Goal: Information Seeking & Learning: Learn about a topic

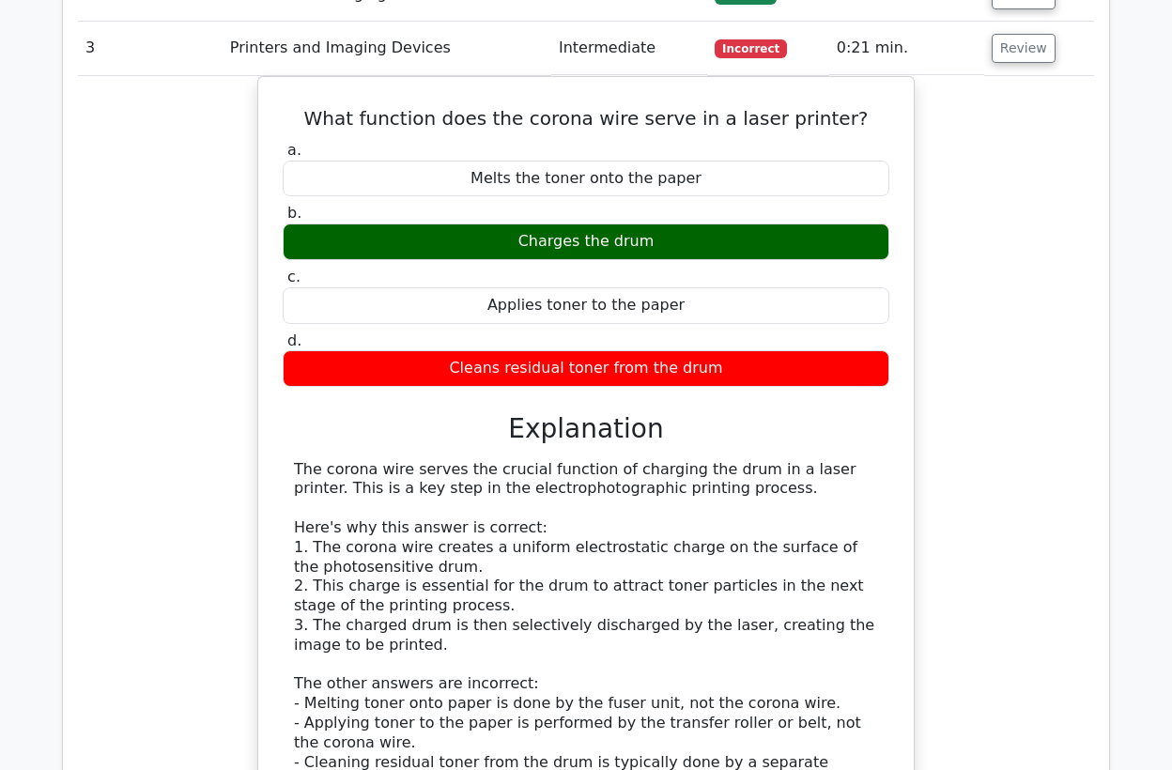
drag, startPoint x: 0, startPoint y: 0, endPoint x: 238, endPoint y: 426, distance: 488.3
click at [238, 426] on div "What function does the corona wire serve in a laser printer? a. Melts the toner…" at bounding box center [586, 523] width 1016 height 894
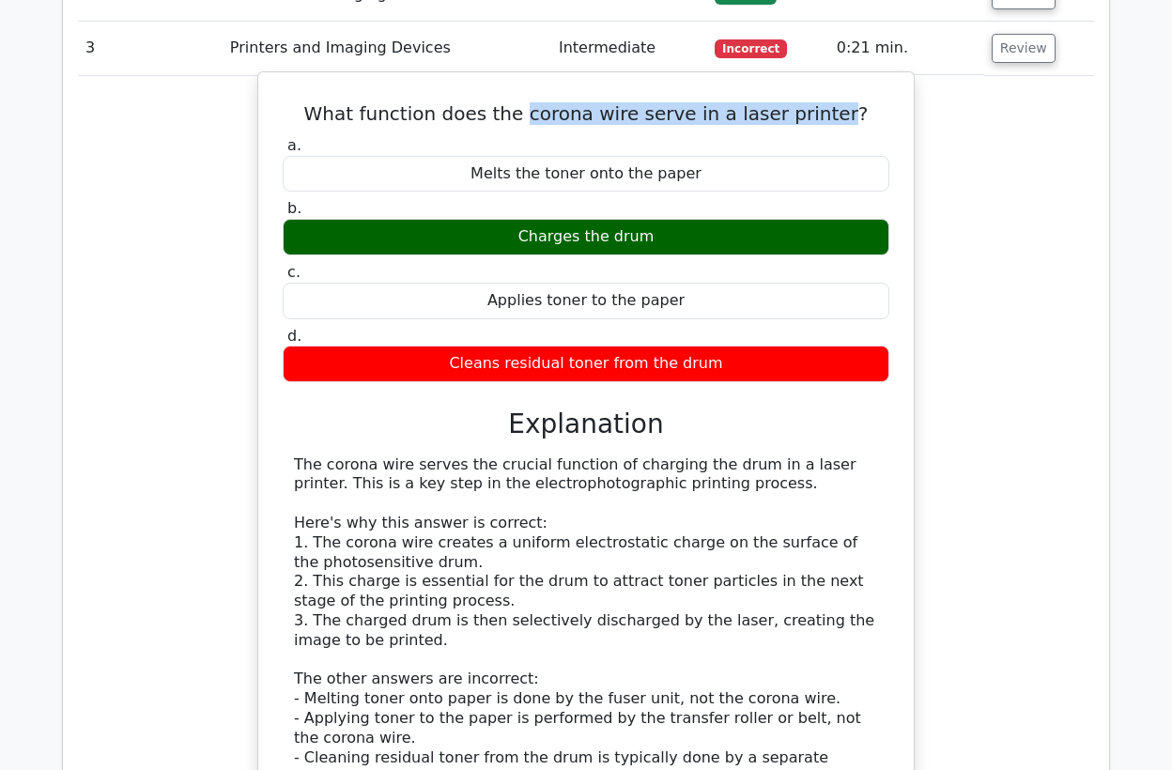
drag, startPoint x: 831, startPoint y: 109, endPoint x: 541, endPoint y: 115, distance: 290.1
click at [541, 115] on h5 "What function does the corona wire serve in a laser printer?" at bounding box center [586, 113] width 610 height 23
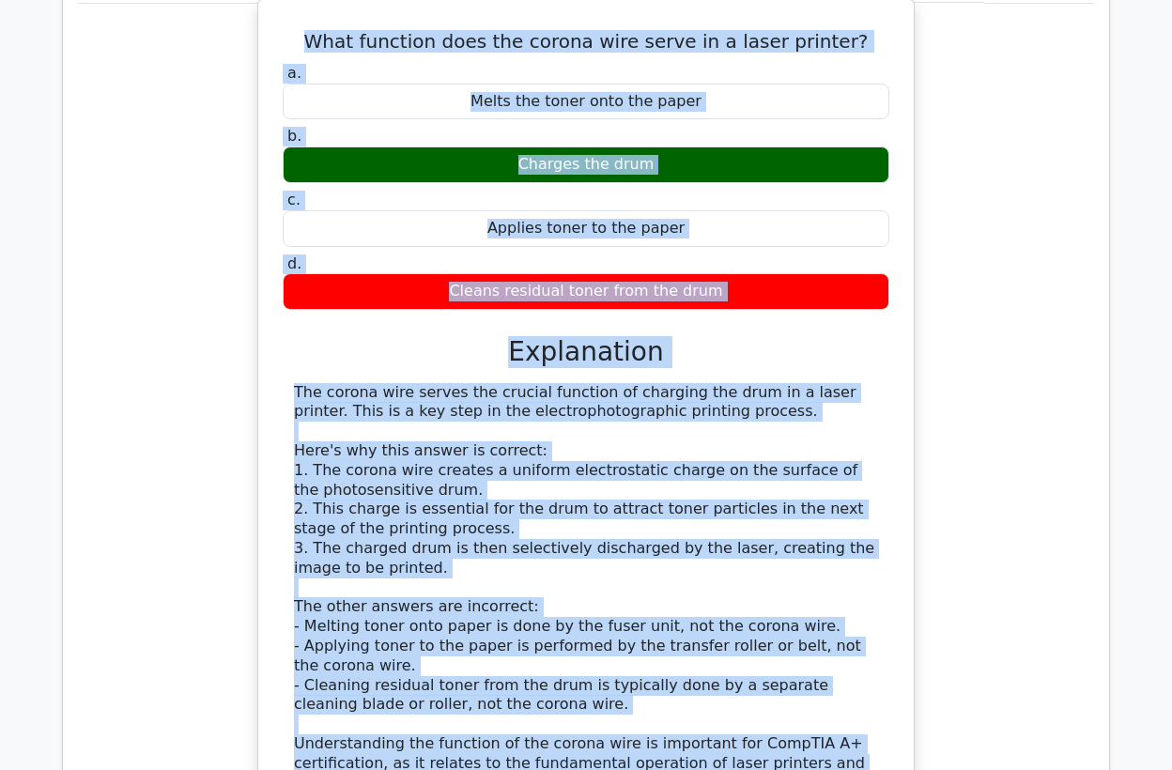
scroll to position [1079, 0]
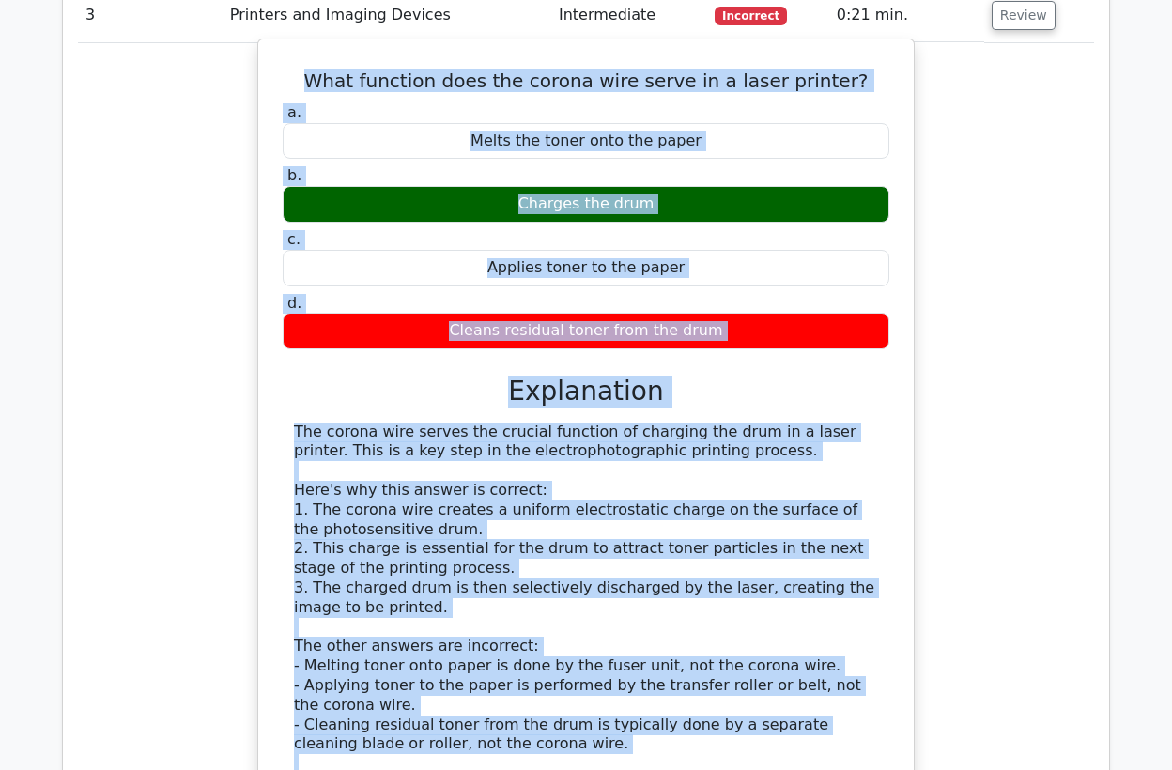
drag, startPoint x: 499, startPoint y: 542, endPoint x: 284, endPoint y: 71, distance: 517.1
click at [284, 71] on div "What function does the corona wire serve in a laser printer? a. Melts the toner…" at bounding box center [586, 474] width 640 height 854
copy div "What function does the corona wire serve in a laser printer? a. Melts the toner…"
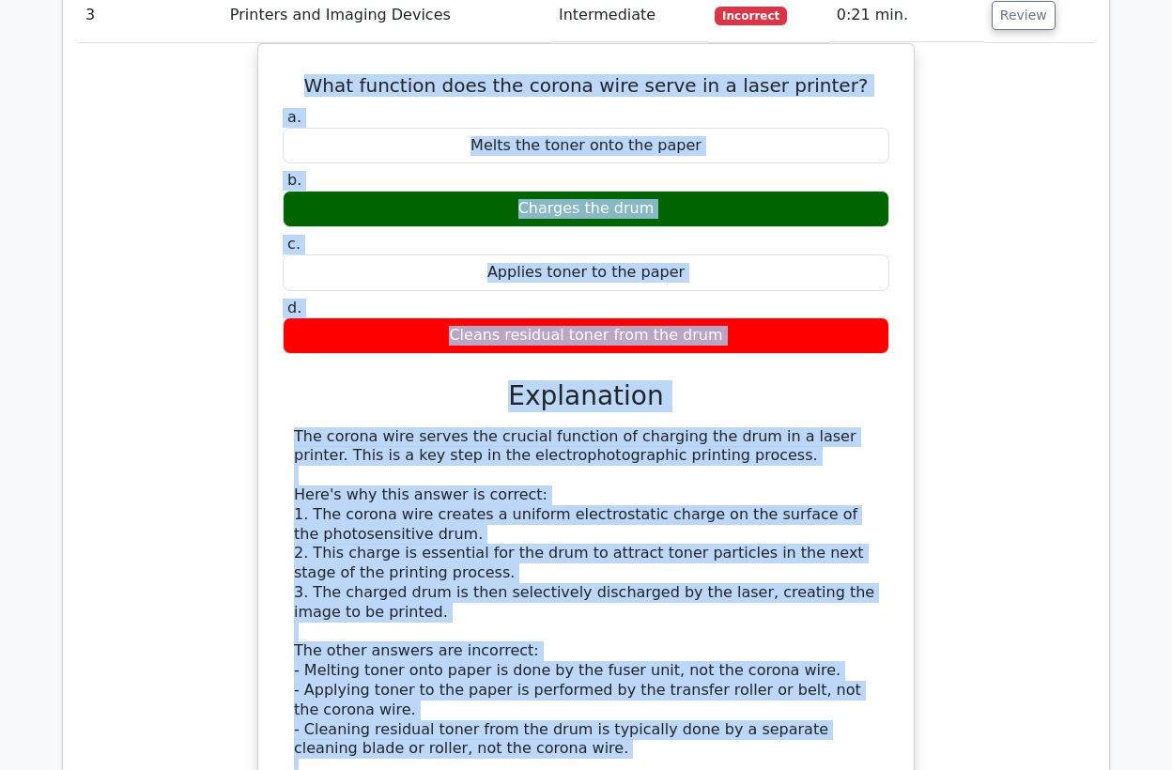
click at [130, 130] on div "What function does the corona wire serve in a laser printer? a. Melts the toner…" at bounding box center [586, 490] width 1016 height 894
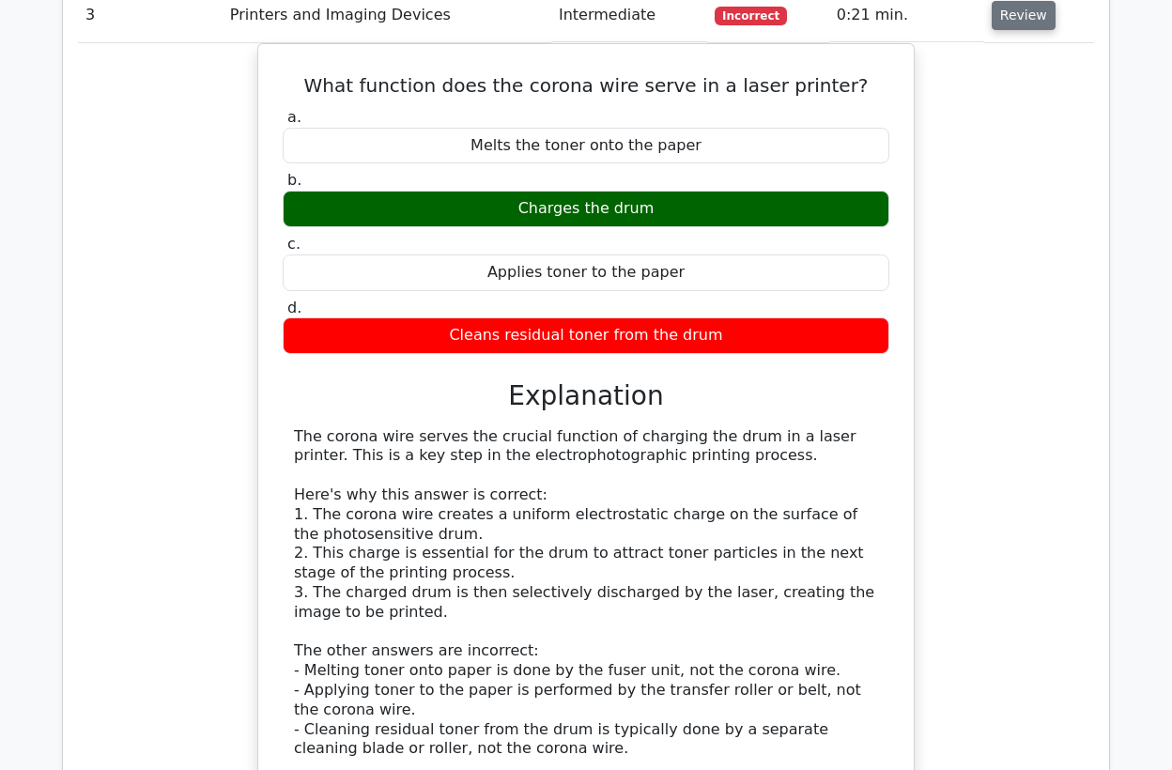
click at [1006, 16] on button "Review" at bounding box center [1023, 15] width 64 height 29
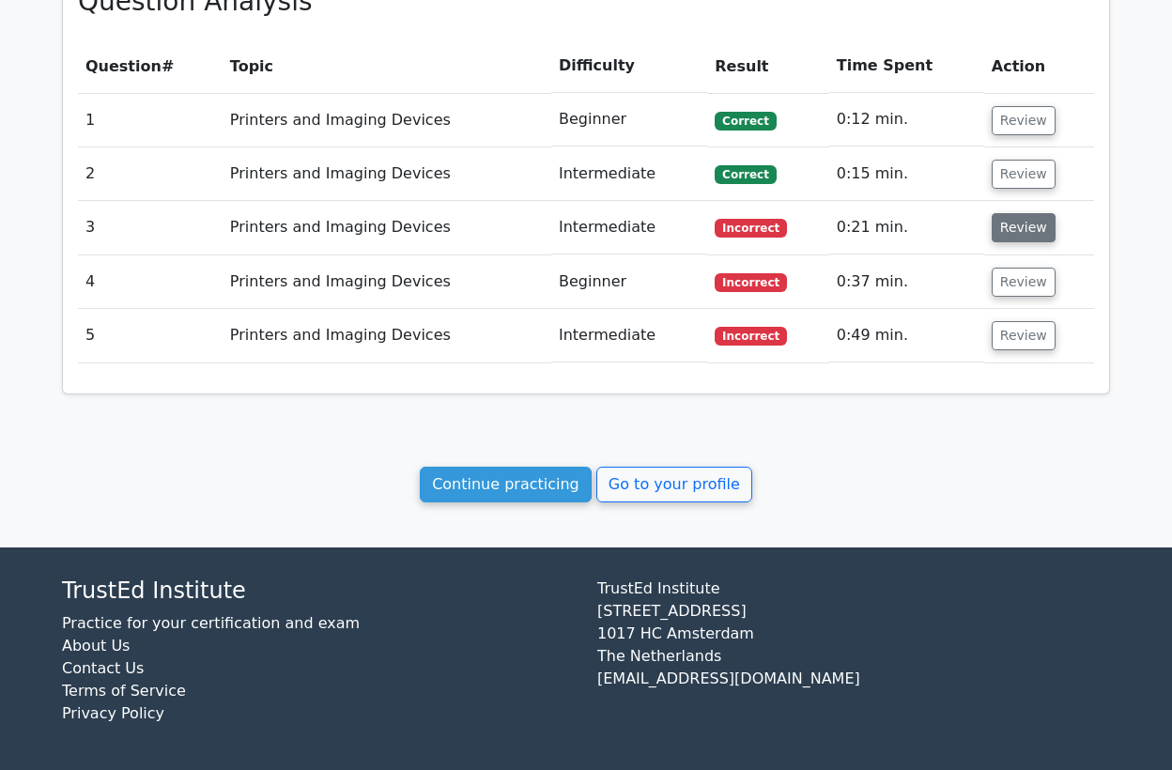
scroll to position [864, 0]
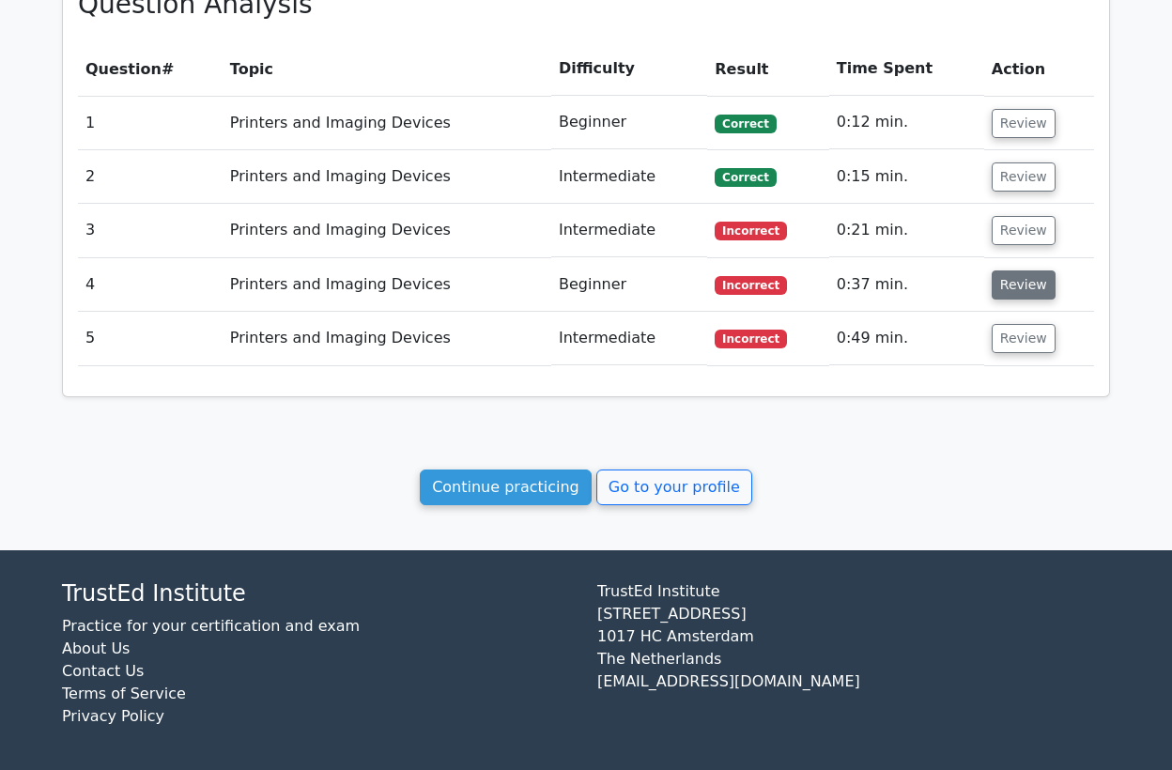
click at [1014, 277] on button "Review" at bounding box center [1023, 284] width 64 height 29
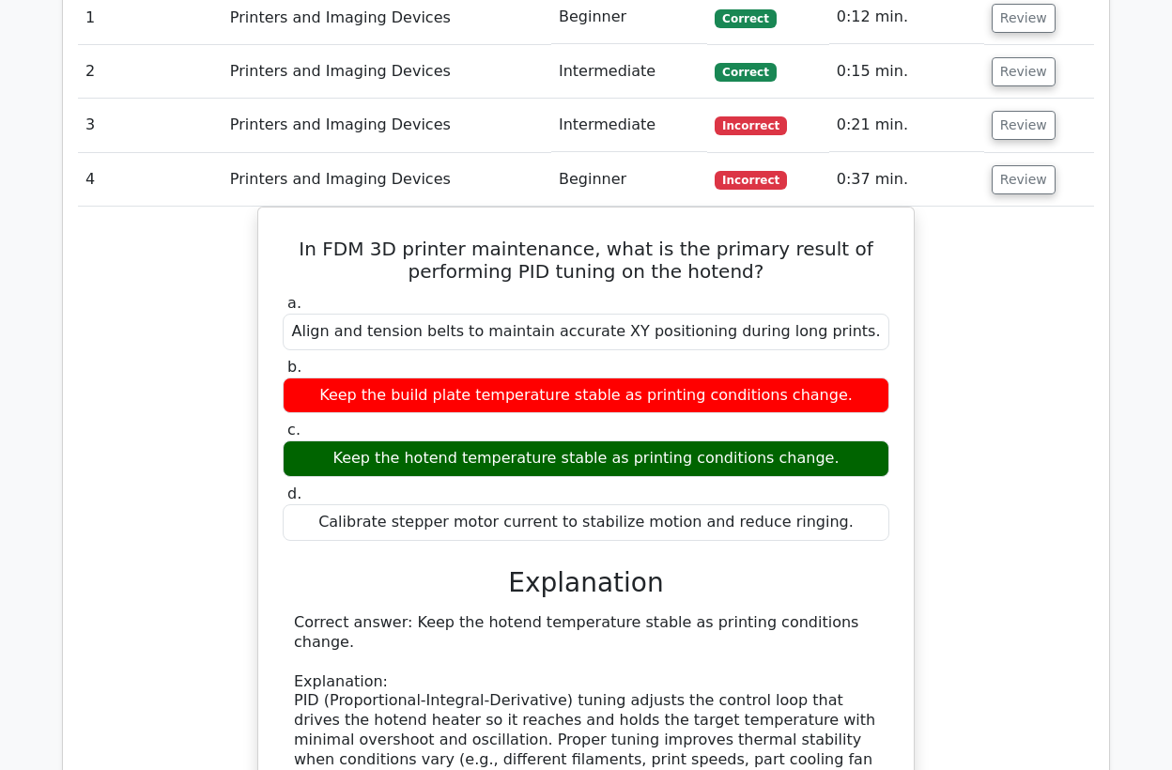
scroll to position [1073, 0]
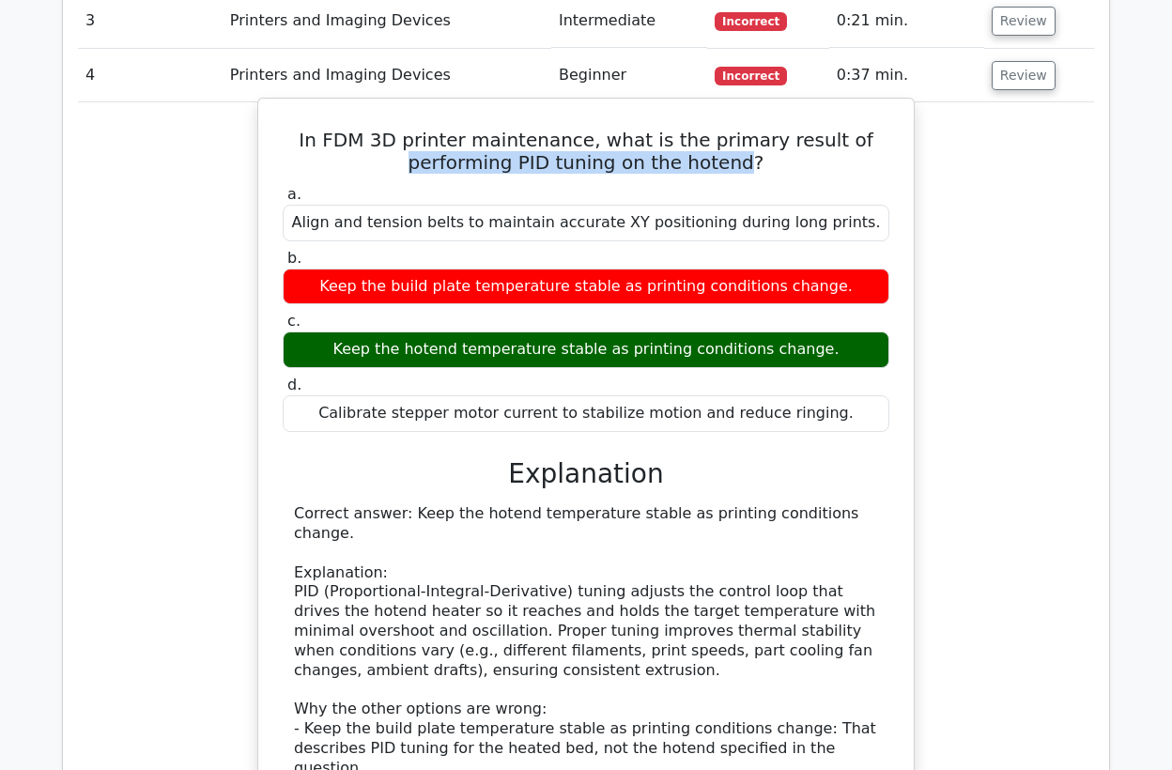
drag, startPoint x: 743, startPoint y: 158, endPoint x: 423, endPoint y: 166, distance: 320.2
click at [423, 166] on h5 "In FDM 3D printer maintenance, what is the primary result of performing PID tun…" at bounding box center [586, 151] width 610 height 45
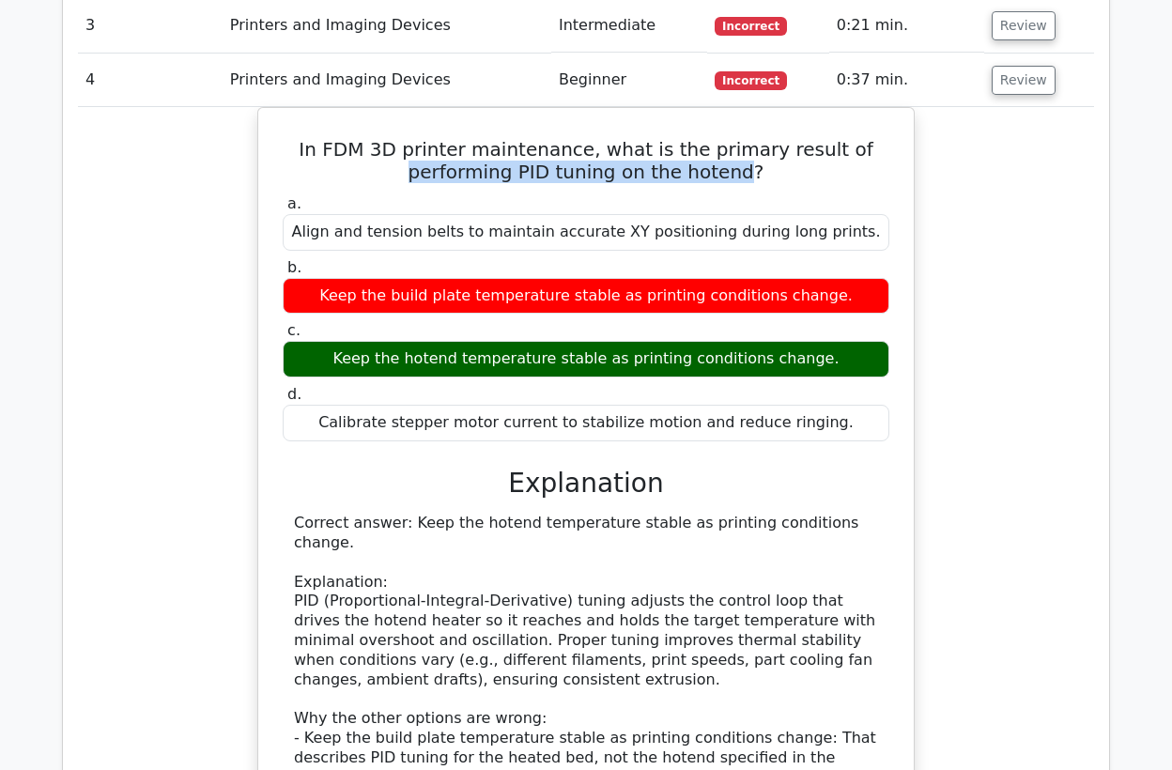
click at [411, 174] on div at bounding box center [411, 174] width 0 height 0
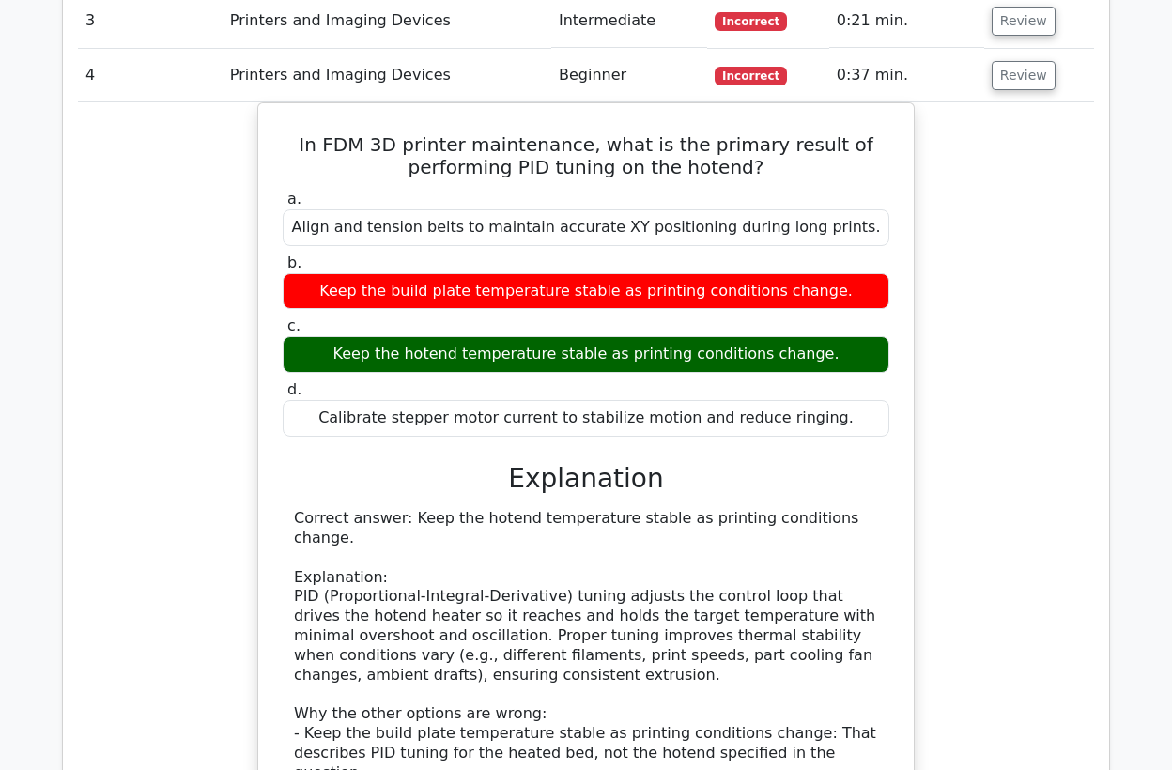
click at [947, 302] on div "In FDM 3D printer maintenance, what is the primary result of performing PID tun…" at bounding box center [586, 541] width 1016 height 878
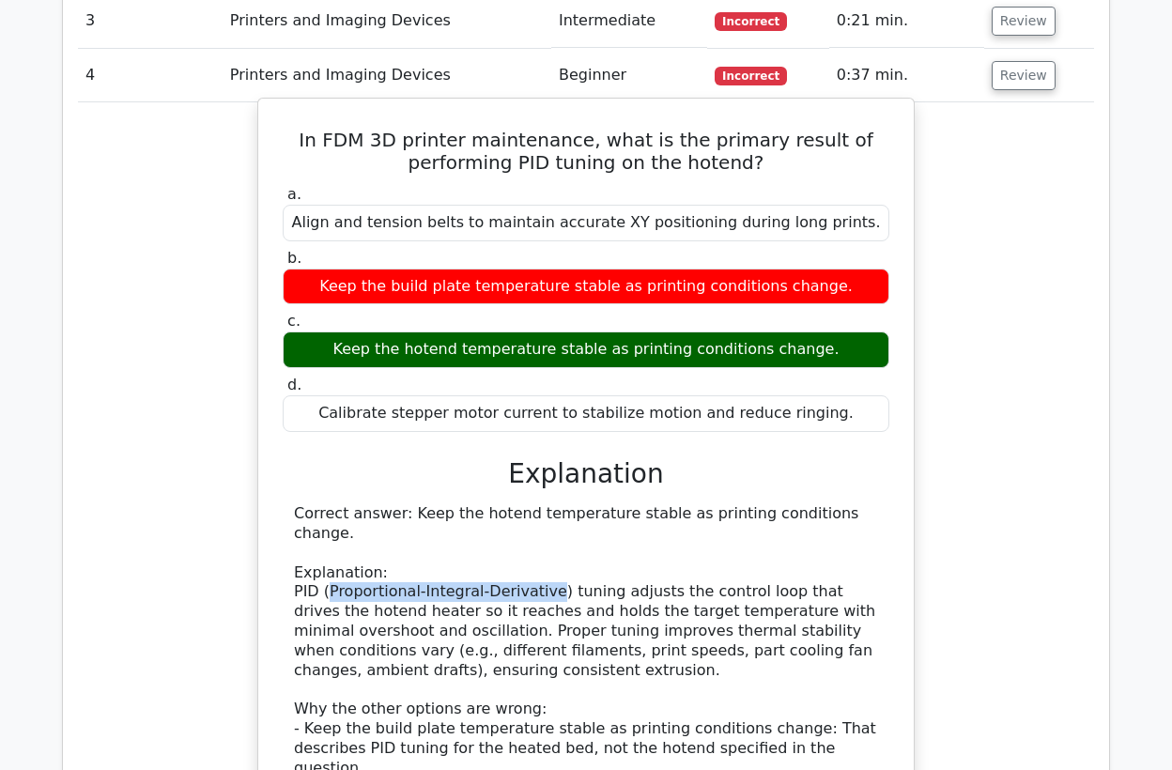
drag, startPoint x: 537, startPoint y: 571, endPoint x: 324, endPoint y: 573, distance: 213.1
click at [324, 573] on div "Correct answer: Keep the hotend temperature stable as printing conditions chang…" at bounding box center [586, 689] width 584 height 371
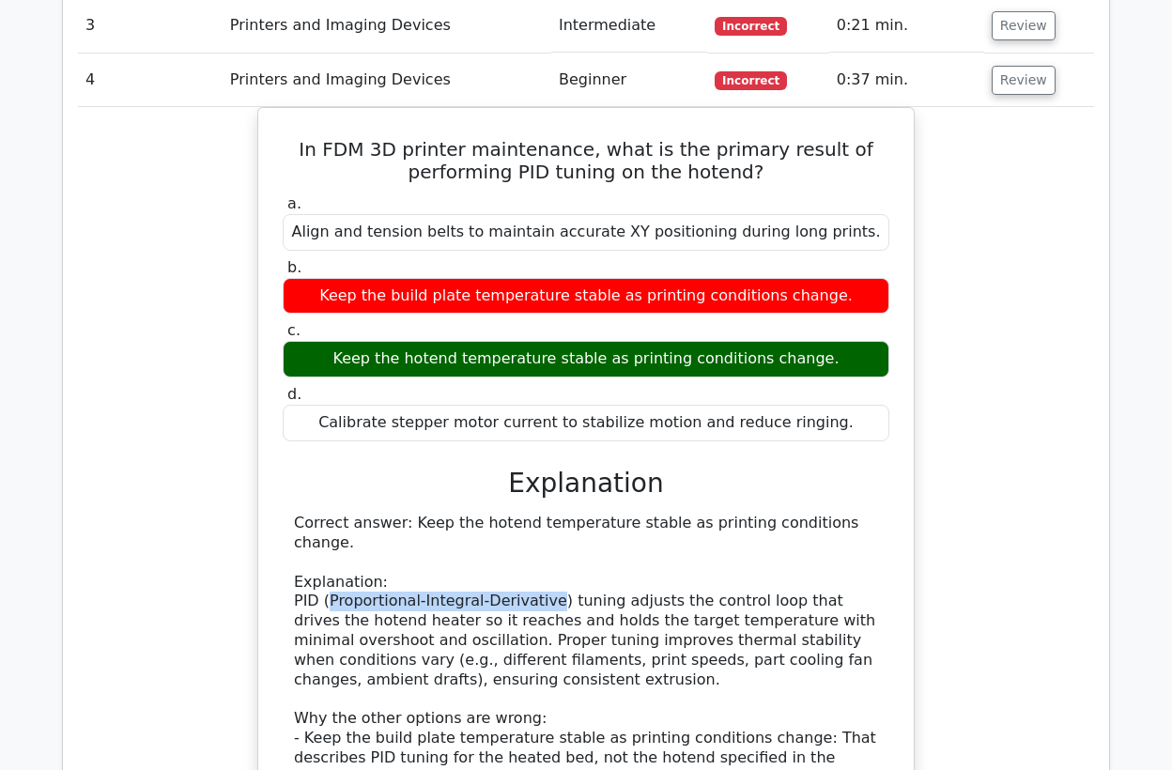
click at [312, 580] on div at bounding box center [312, 580] width 0 height 0
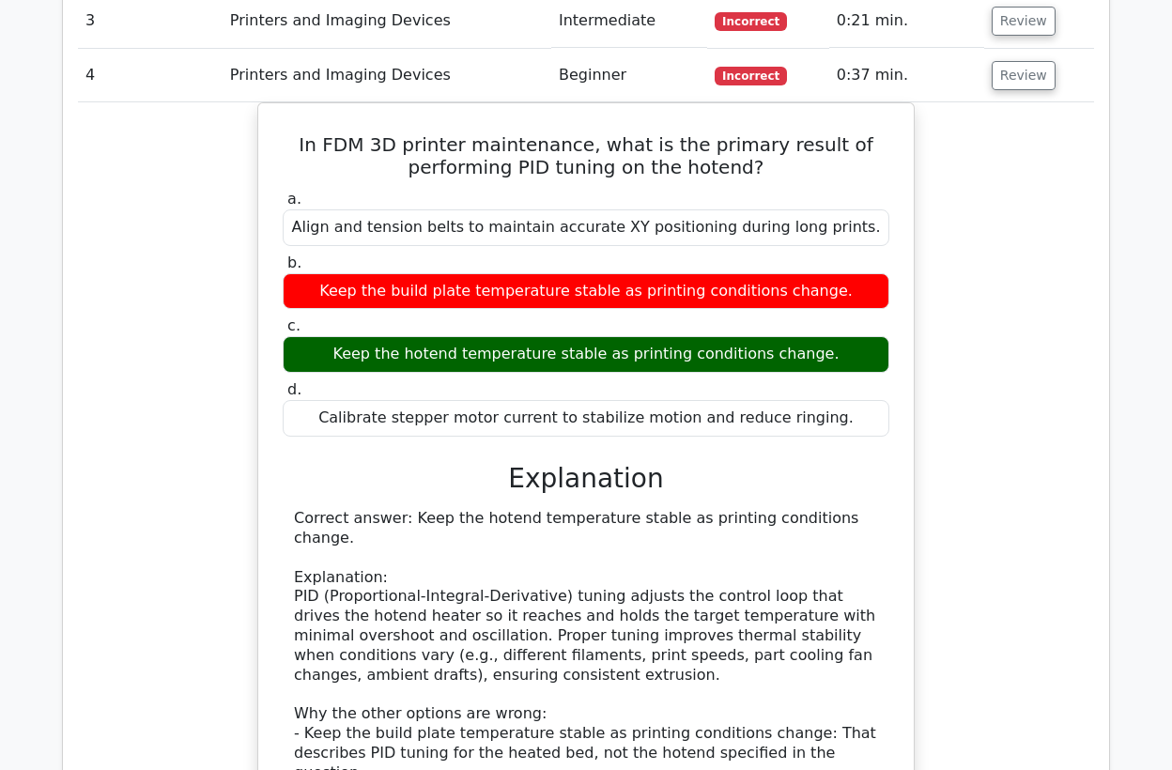
click at [933, 551] on div "In FDM 3D printer maintenance, what is the primary result of performing PID tun…" at bounding box center [586, 541] width 1016 height 878
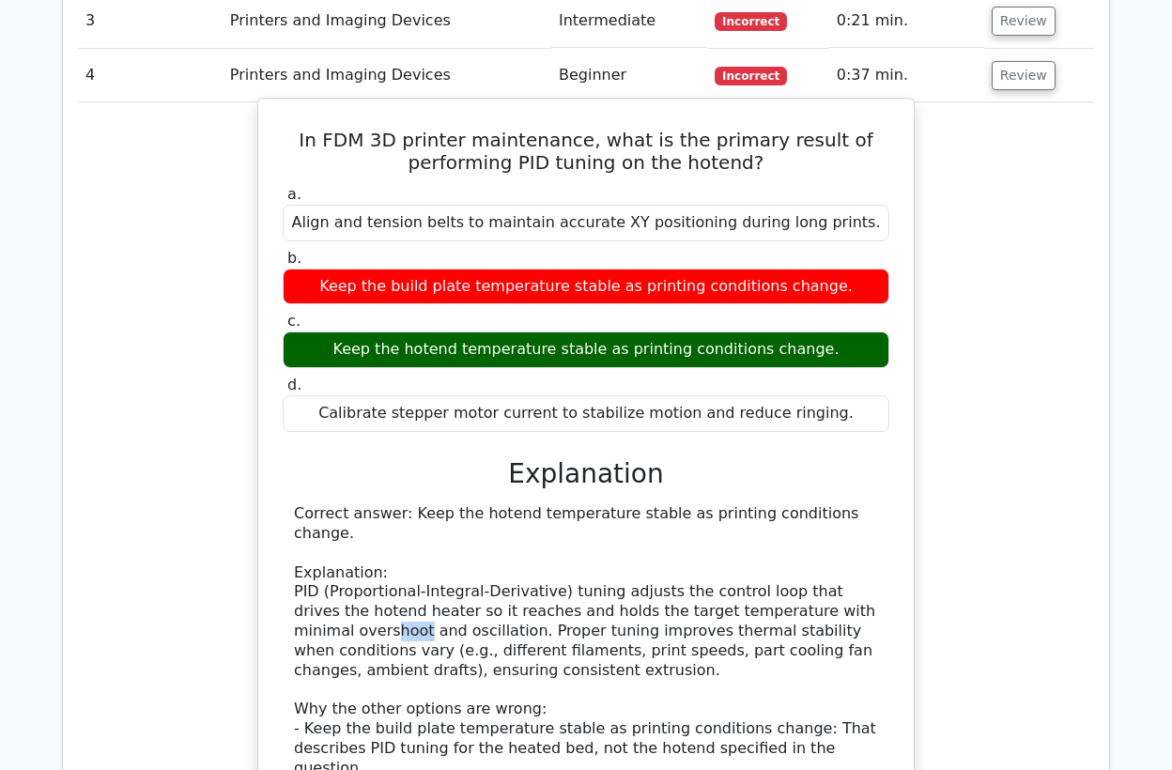
drag, startPoint x: 871, startPoint y: 588, endPoint x: 825, endPoint y: 590, distance: 46.1
click at [825, 590] on div "Correct answer: Keep the hotend temperature stable as printing conditions chang…" at bounding box center [586, 689] width 584 height 371
drag, startPoint x: 389, startPoint y: 611, endPoint x: 789, endPoint y: 591, distance: 400.4
click at [789, 591] on div "Correct answer: Keep the hotend temperature stable as printing conditions chang…" at bounding box center [586, 689] width 584 height 371
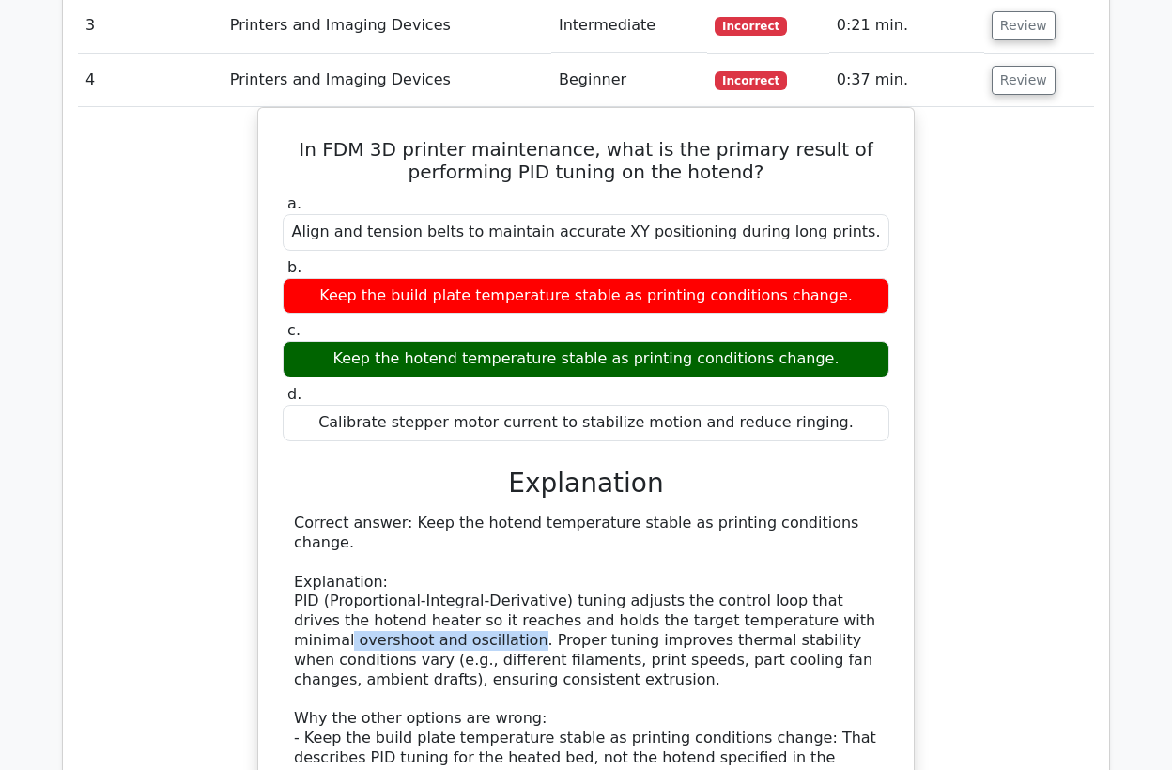
click at [776, 553] on div at bounding box center [776, 553] width 0 height 0
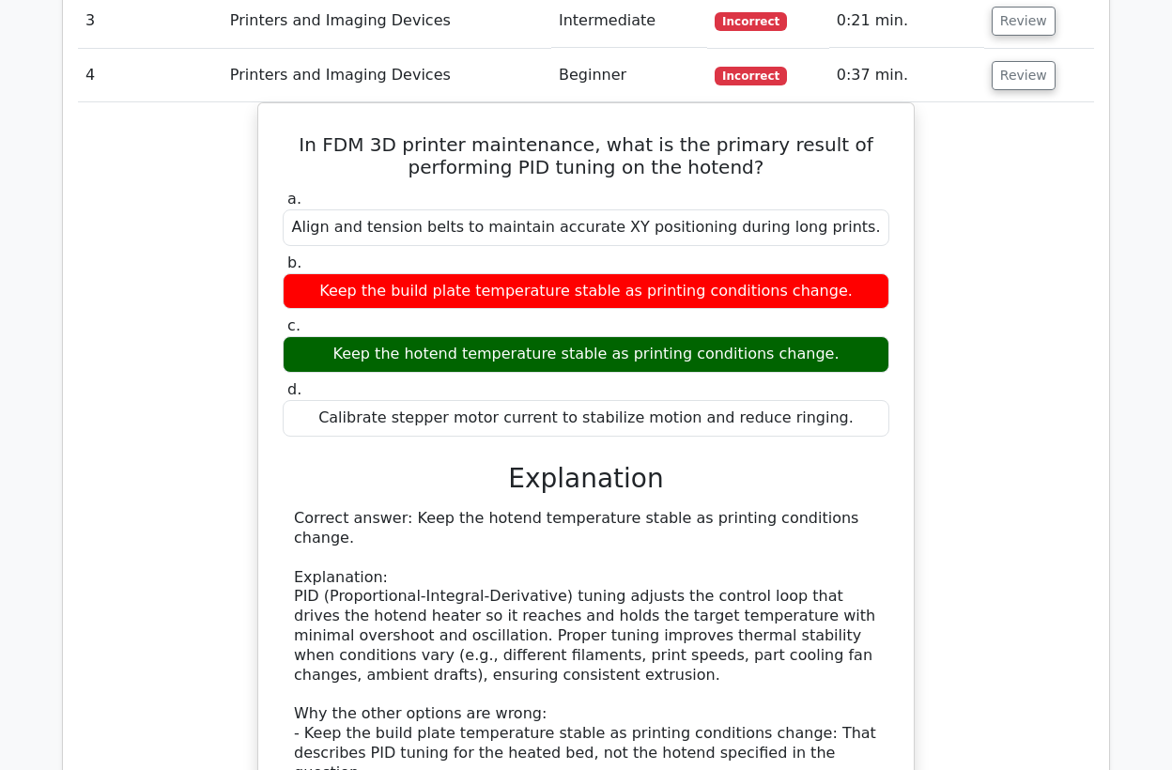
click at [976, 573] on div "In FDM 3D printer maintenance, what is the primary result of performing PID tun…" at bounding box center [586, 541] width 1016 height 878
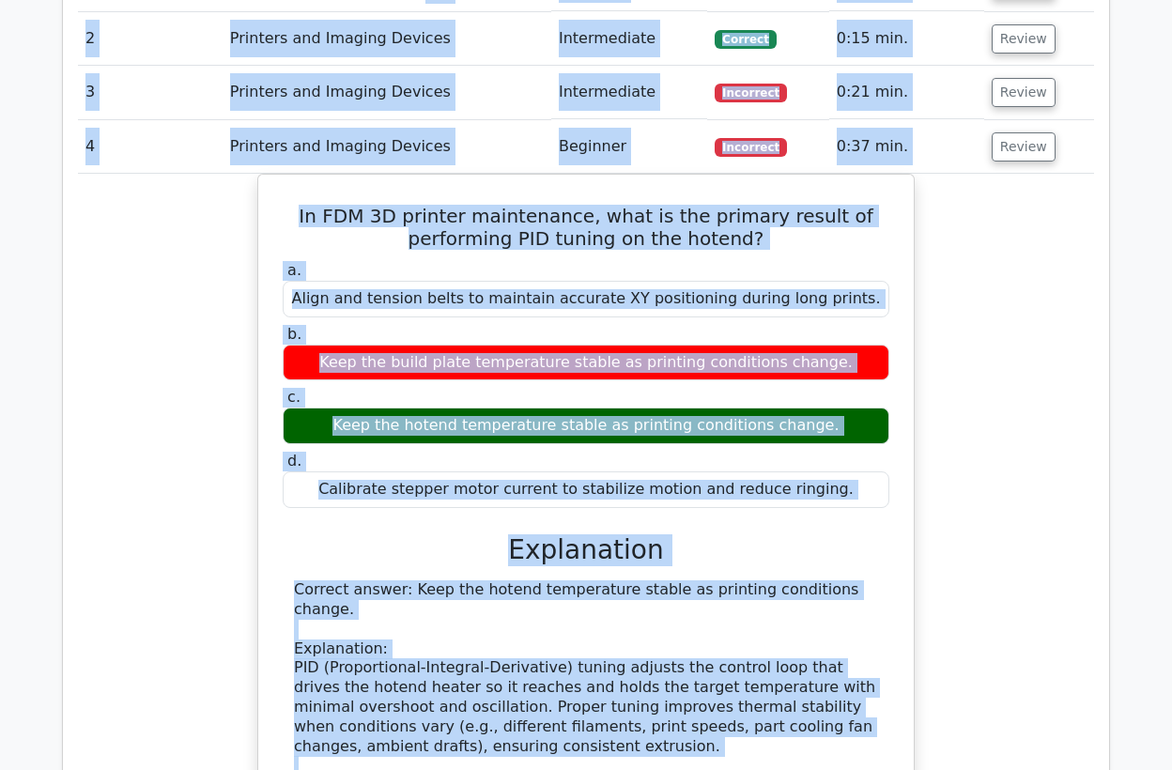
scroll to position [771, 0]
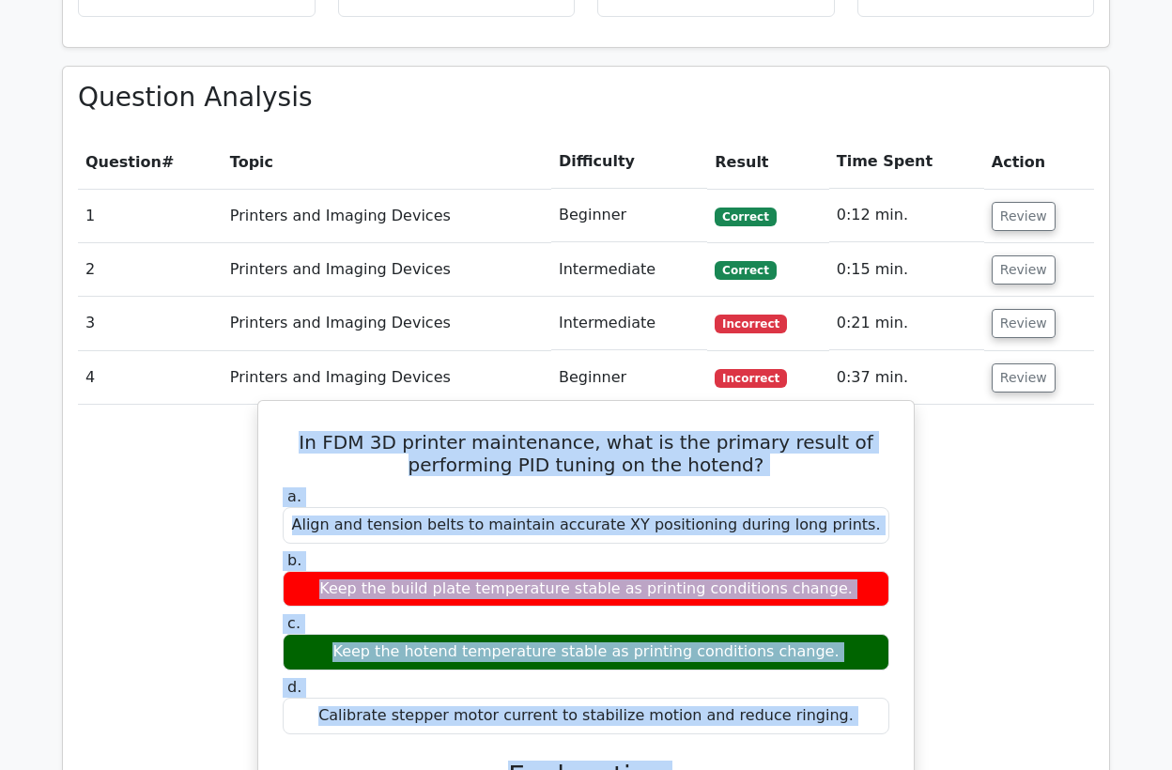
drag, startPoint x: 841, startPoint y: 597, endPoint x: 308, endPoint y: 436, distance: 556.8
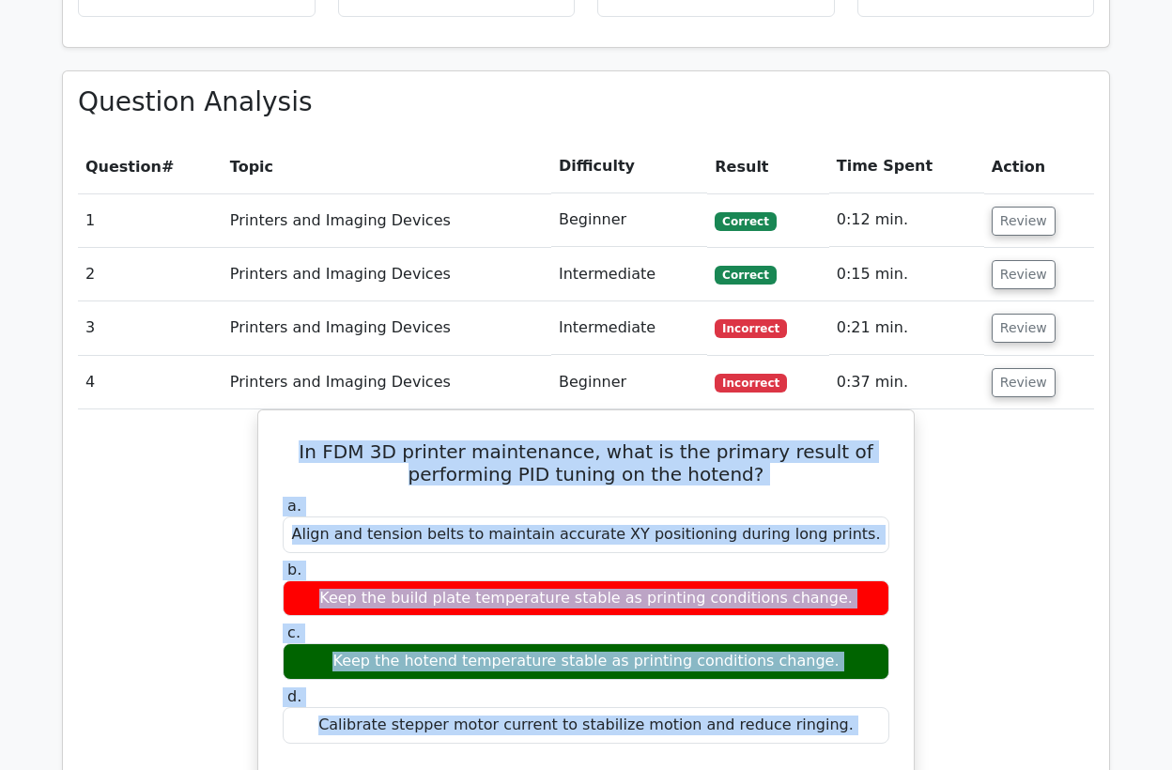
copy div "In FDM 3D printer maintenance, what is the primary result of performing PID tun…"
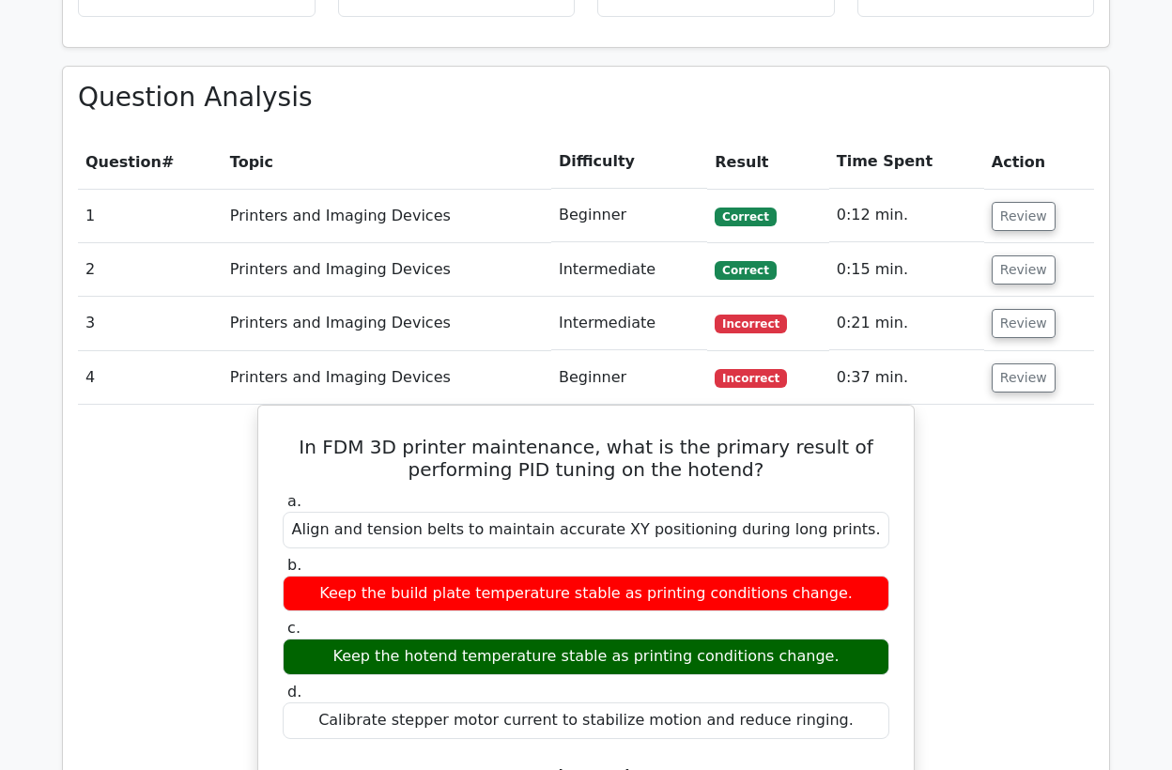
click at [177, 383] on td "4" at bounding box center [150, 378] width 145 height 54
click at [1013, 379] on button "Review" at bounding box center [1023, 377] width 64 height 29
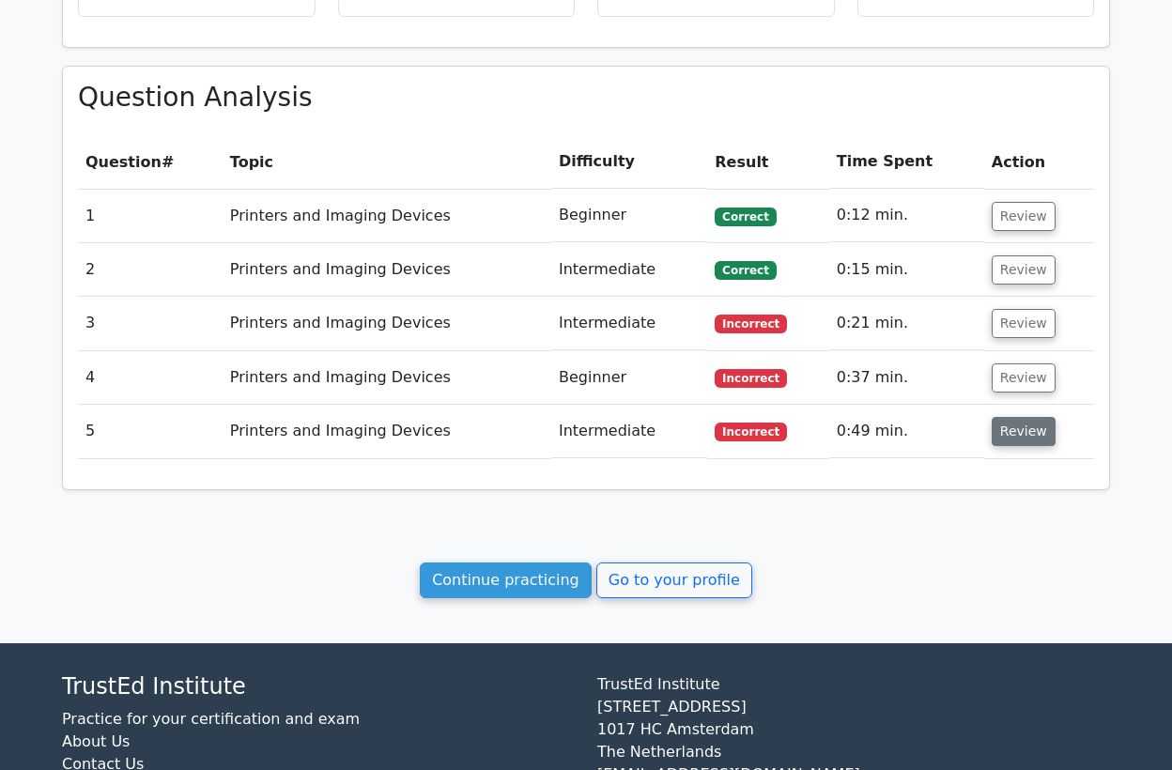
click at [1004, 433] on button "Review" at bounding box center [1023, 431] width 64 height 29
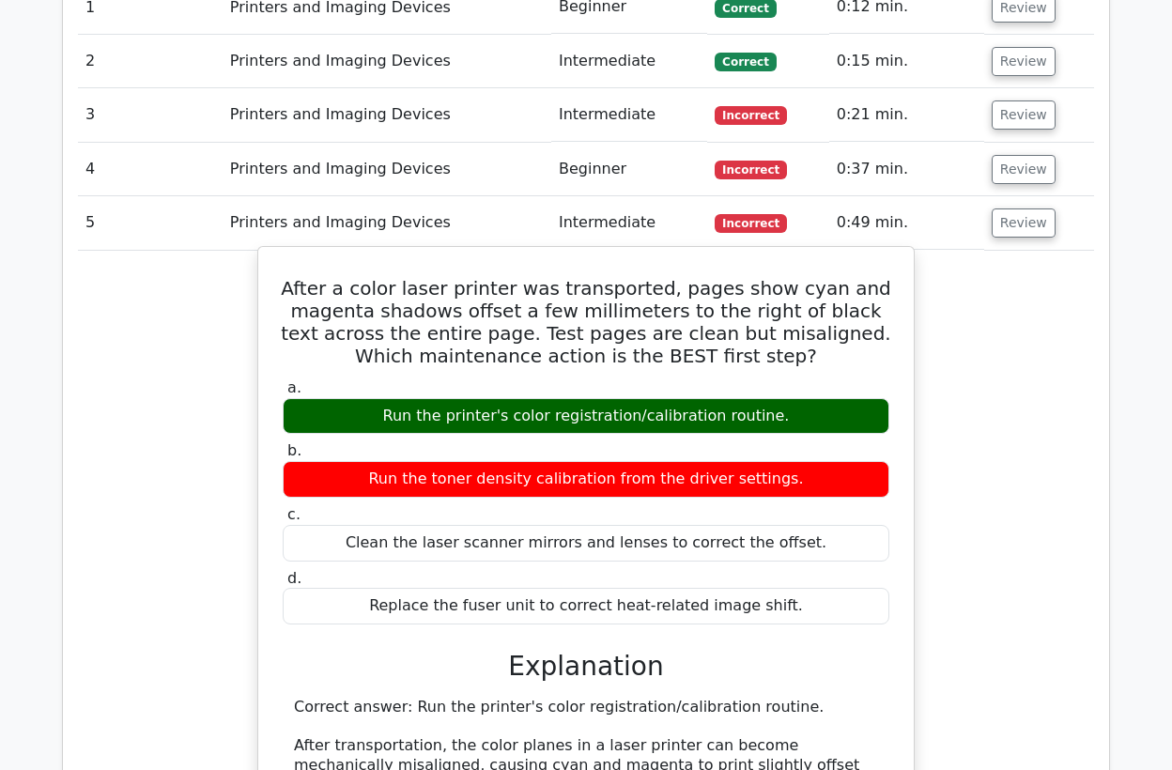
scroll to position [1083, 0]
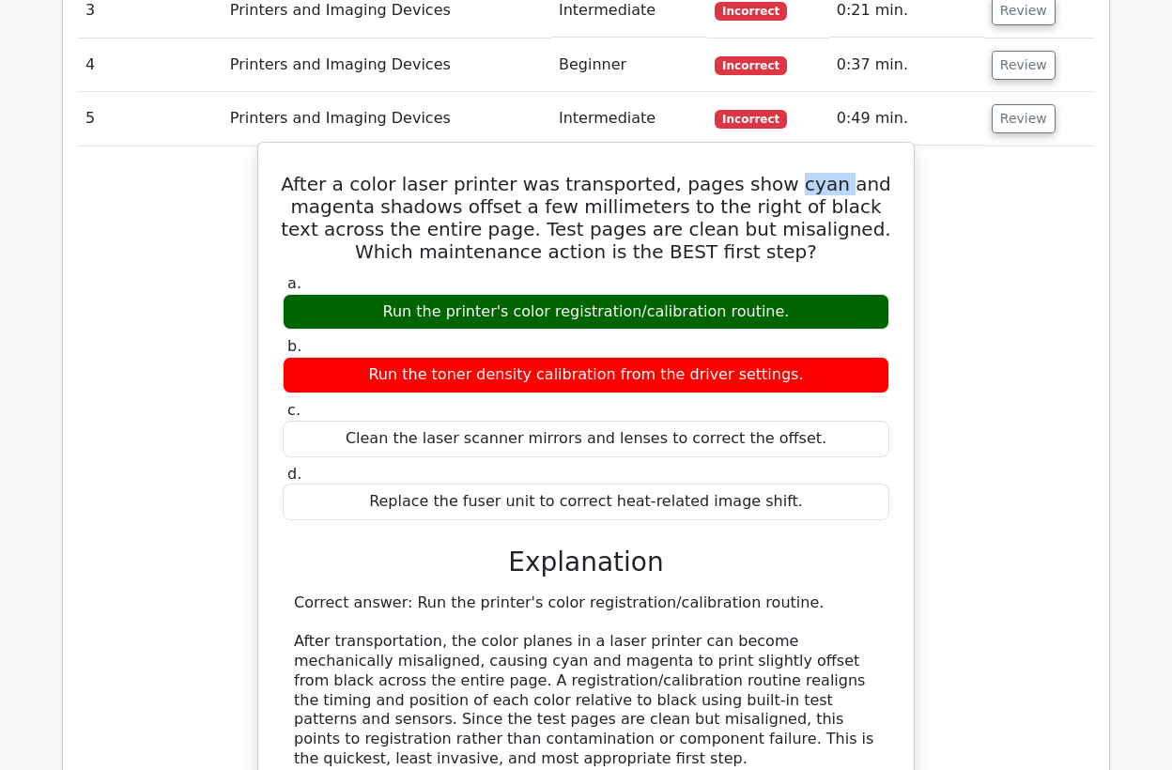
drag, startPoint x: 823, startPoint y: 182, endPoint x: 786, endPoint y: 181, distance: 37.6
click at [786, 181] on h5 "After a color laser printer was transported, pages show cyan and magenta shadow…" at bounding box center [586, 218] width 610 height 90
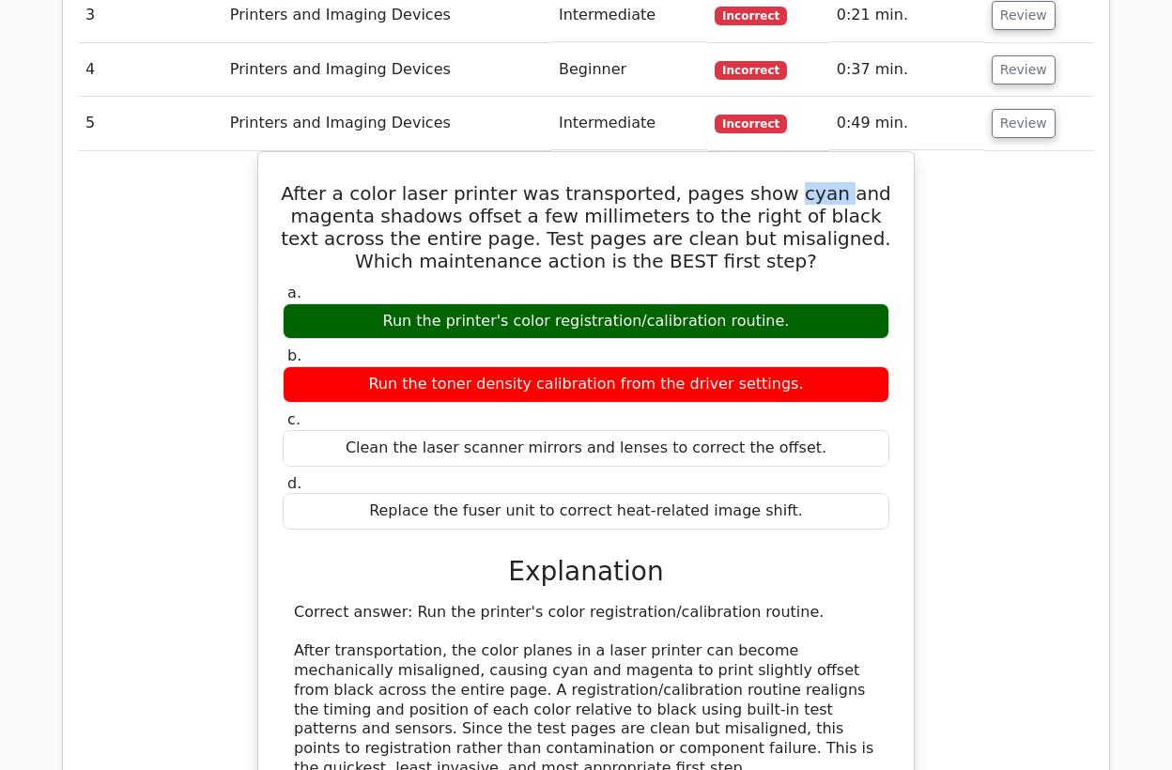
click at [773, 195] on div at bounding box center [773, 195] width 0 height 0
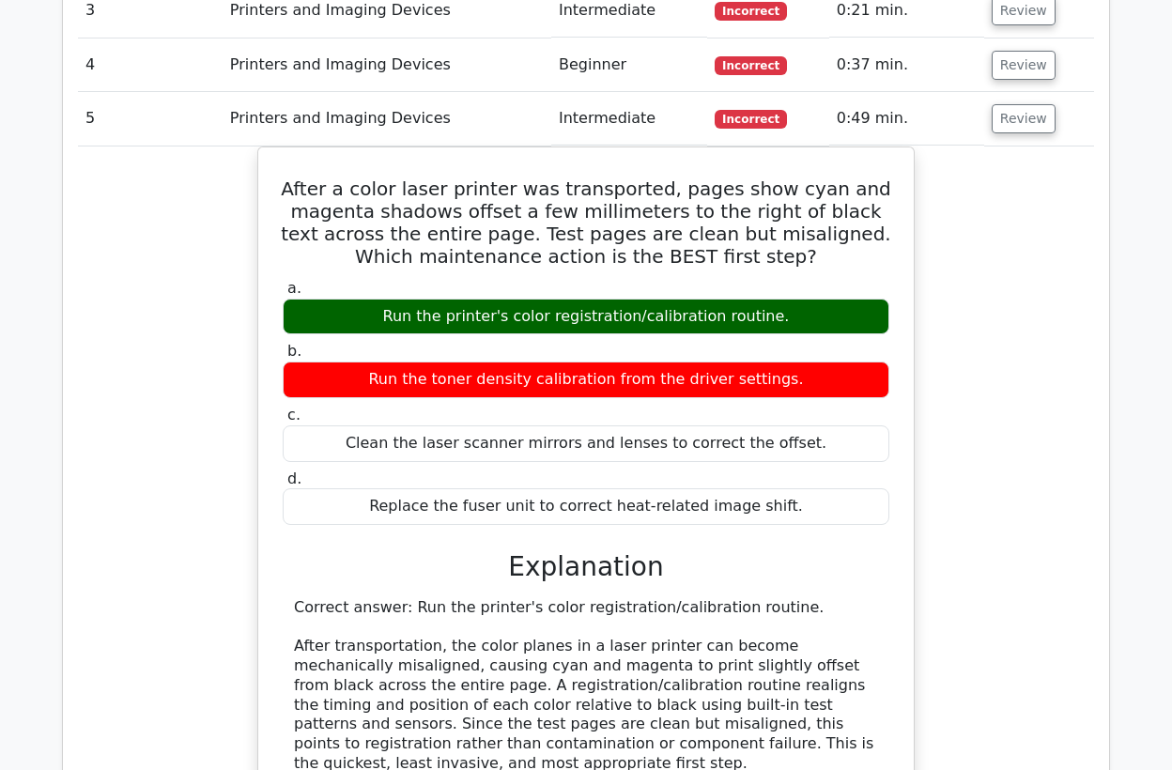
click at [980, 268] on div "After a color laser printer was transported, pages show cyan and magenta shadow…" at bounding box center [586, 636] width 1016 height 981
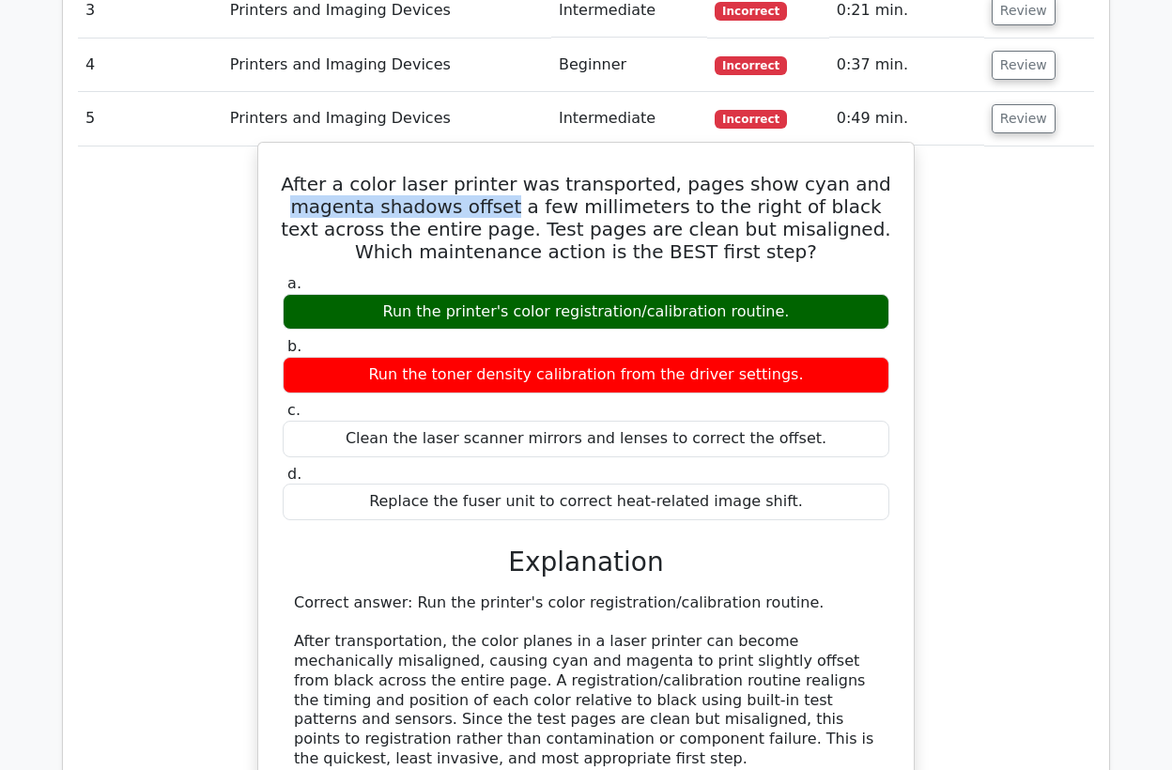
drag, startPoint x: 509, startPoint y: 202, endPoint x: 299, endPoint y: 207, distance: 209.4
click at [299, 207] on h5 "After a color laser printer was transported, pages show cyan and magenta shadow…" at bounding box center [586, 218] width 610 height 90
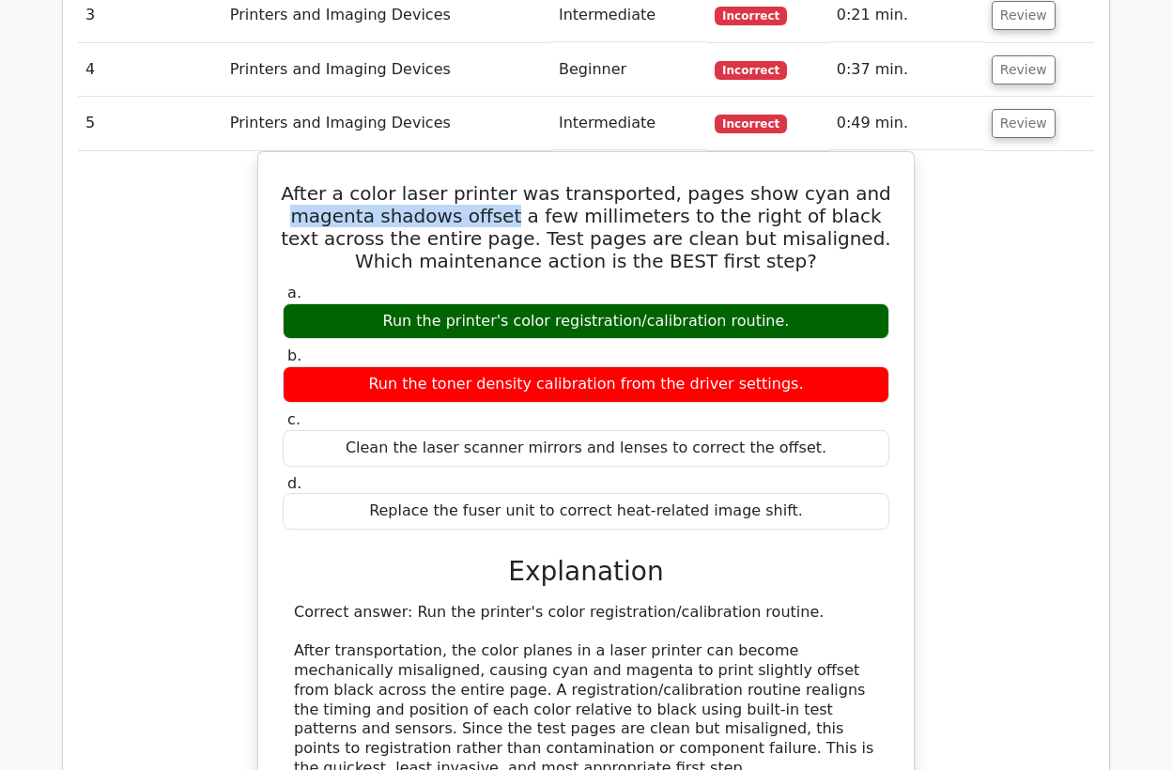
click at [287, 218] on div at bounding box center [287, 218] width 0 height 0
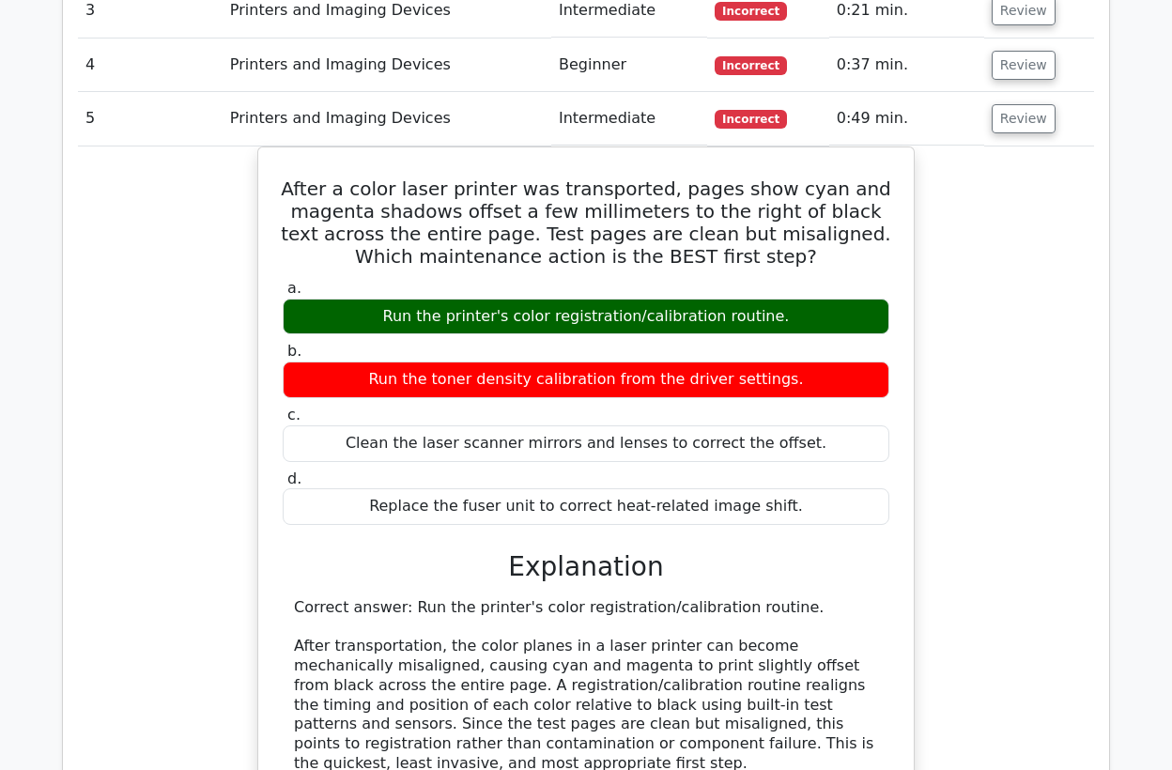
click at [975, 319] on div "After a color laser printer was transported, pages show cyan and magenta shadow…" at bounding box center [586, 636] width 1016 height 981
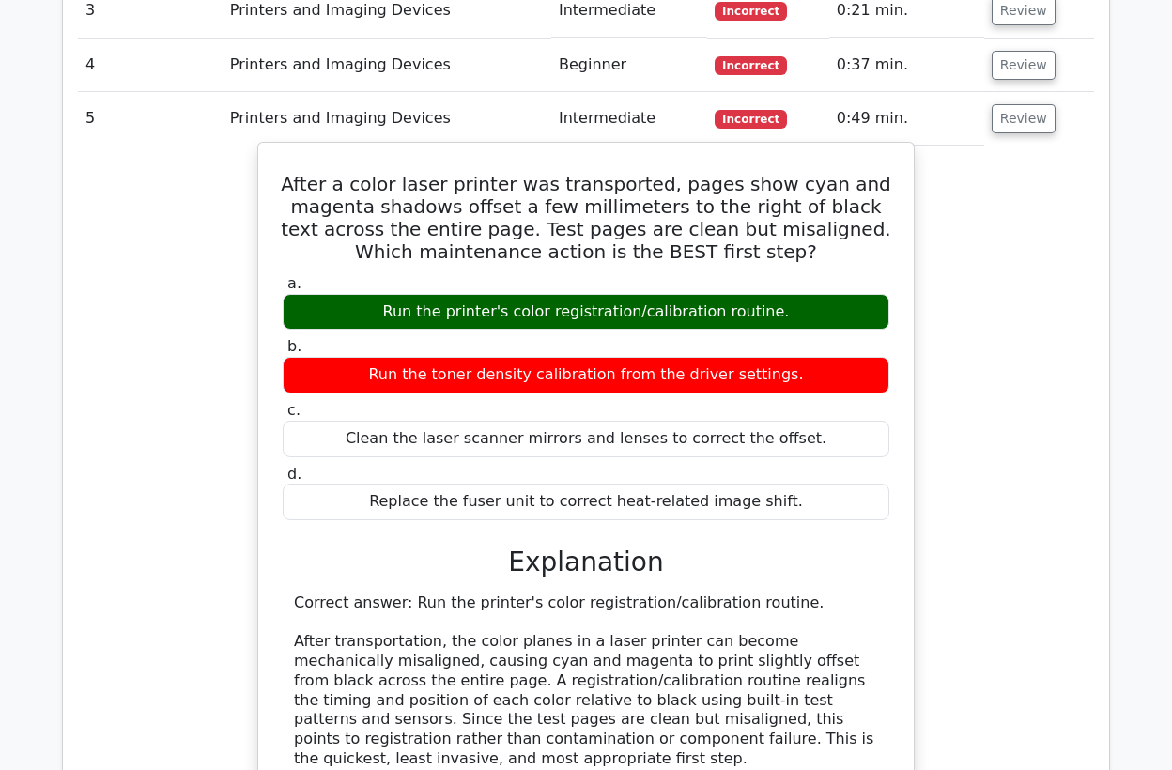
scroll to position [1187, 0]
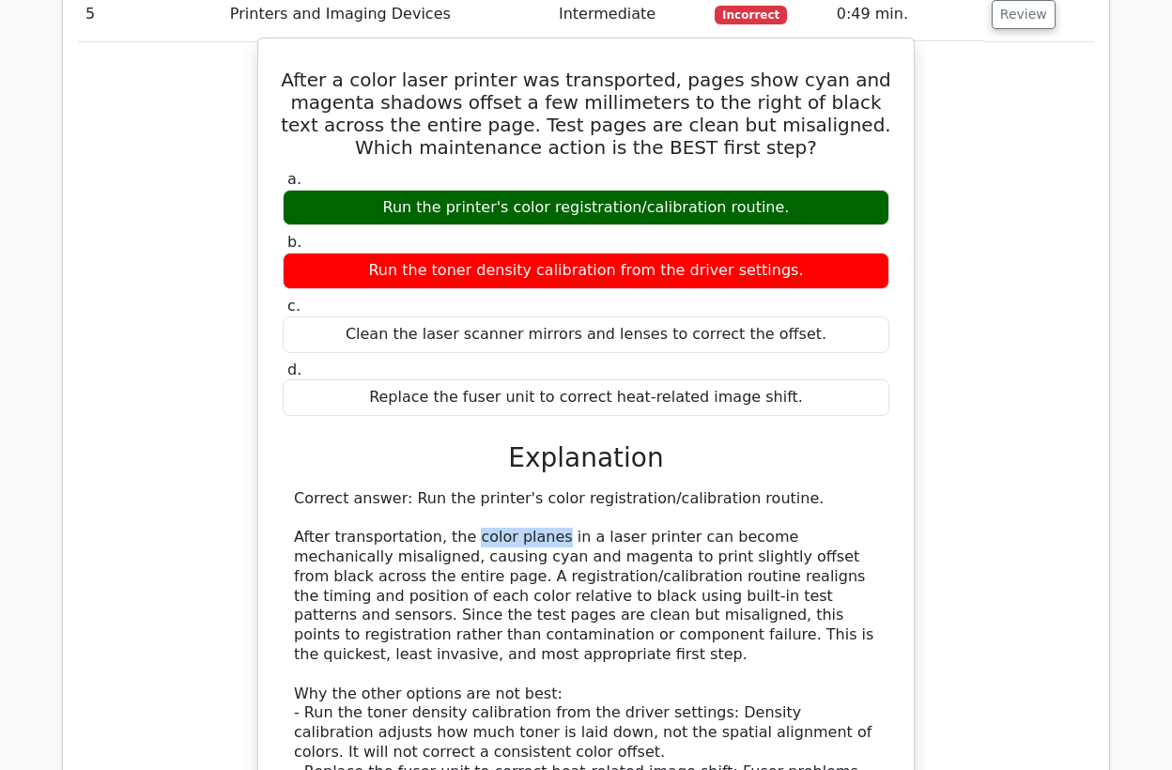
drag, startPoint x: 537, startPoint y: 532, endPoint x: 458, endPoint y: 532, distance: 78.9
click at [458, 532] on div "Correct answer: Run the printer's color registration/calibration routine. After…" at bounding box center [586, 704] width 584 height 430
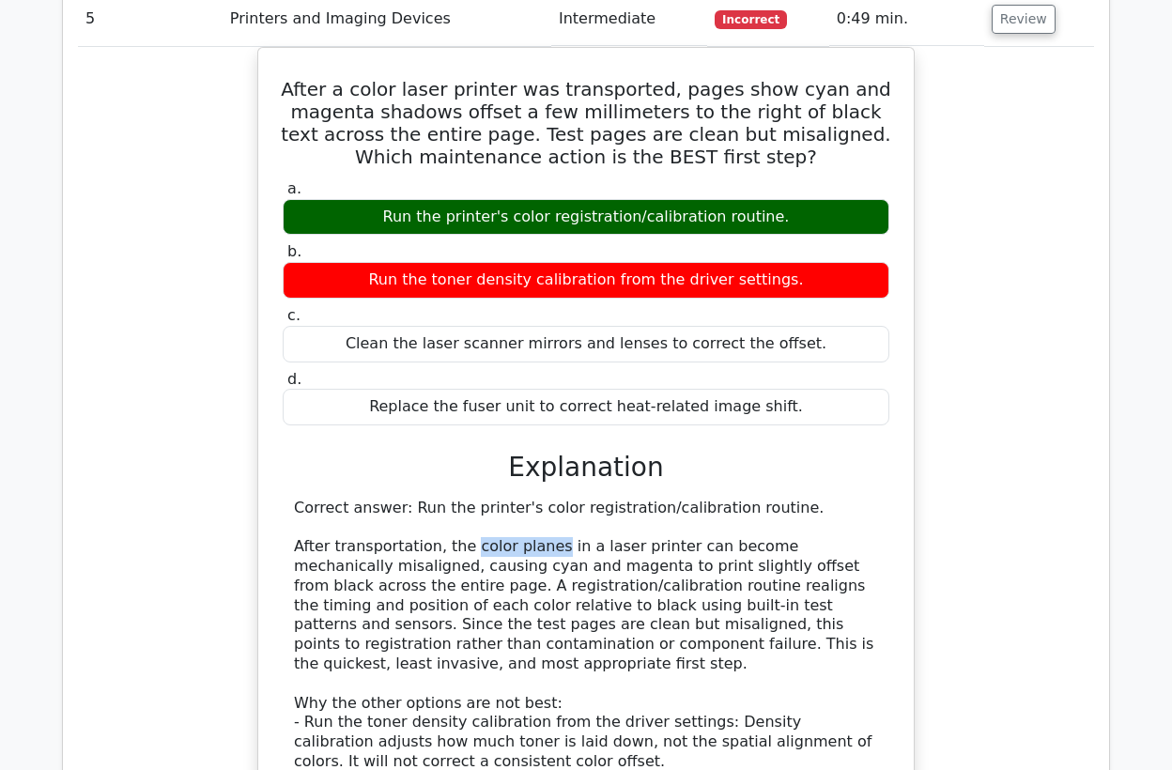
click at [446, 498] on div at bounding box center [446, 498] width 0 height 0
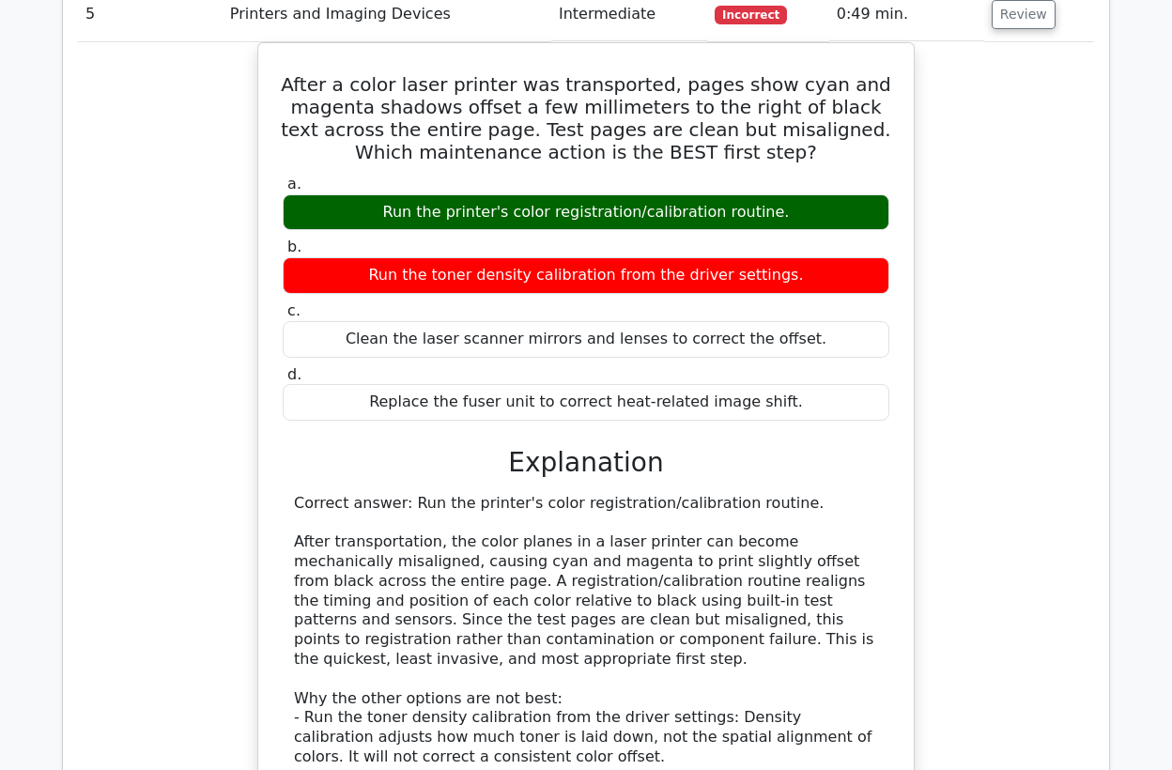
click at [981, 508] on div "After a color laser printer was transported, pages show cyan and magenta shadow…" at bounding box center [586, 532] width 1016 height 981
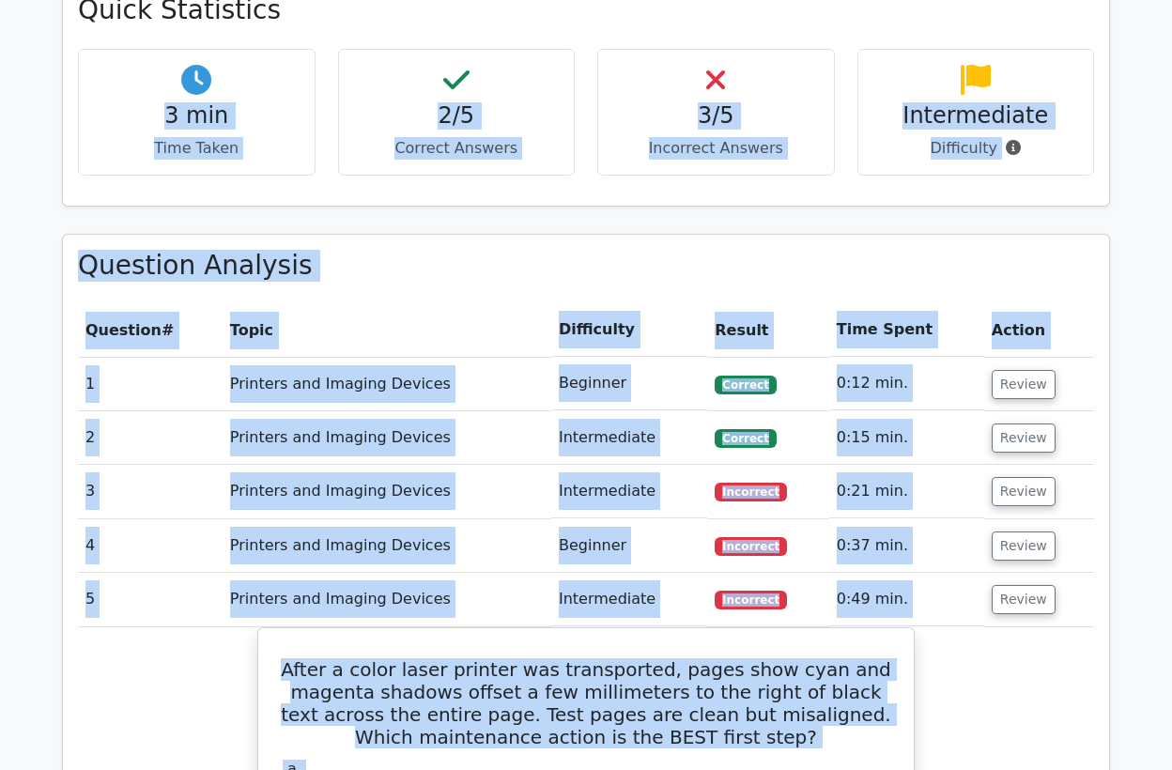
scroll to position [557, 0]
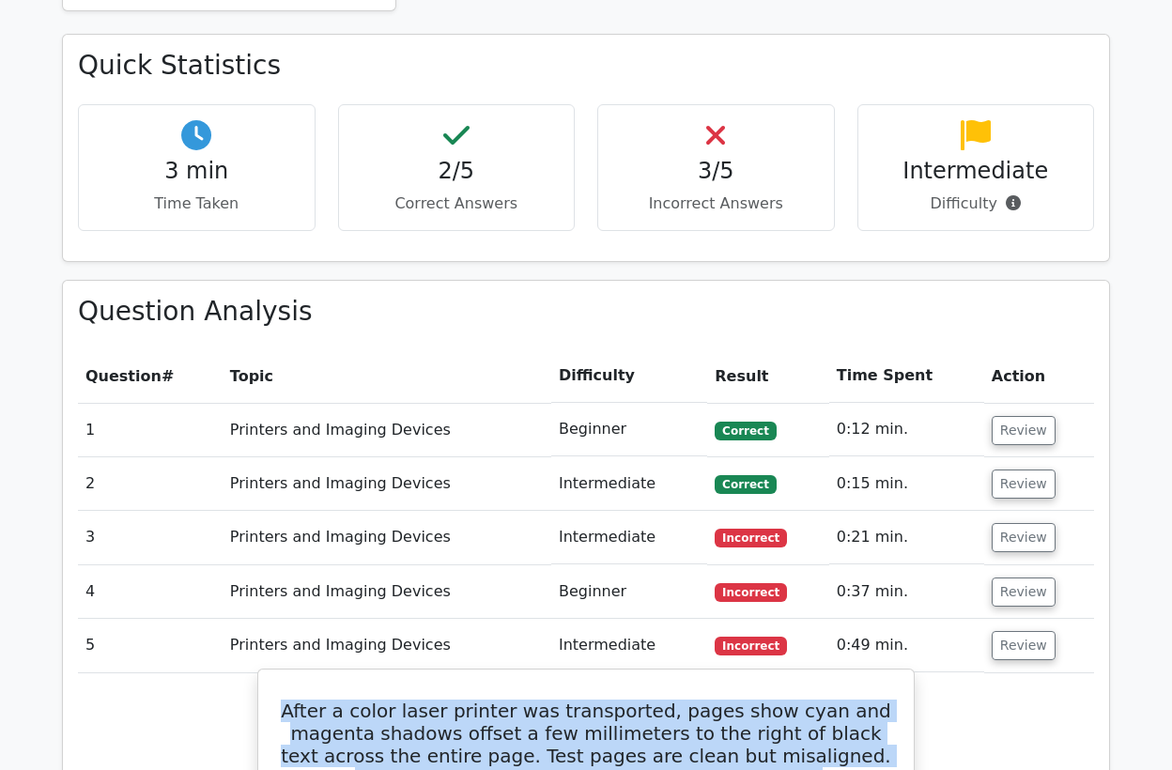
drag, startPoint x: 880, startPoint y: 633, endPoint x: 289, endPoint y: 694, distance: 593.6
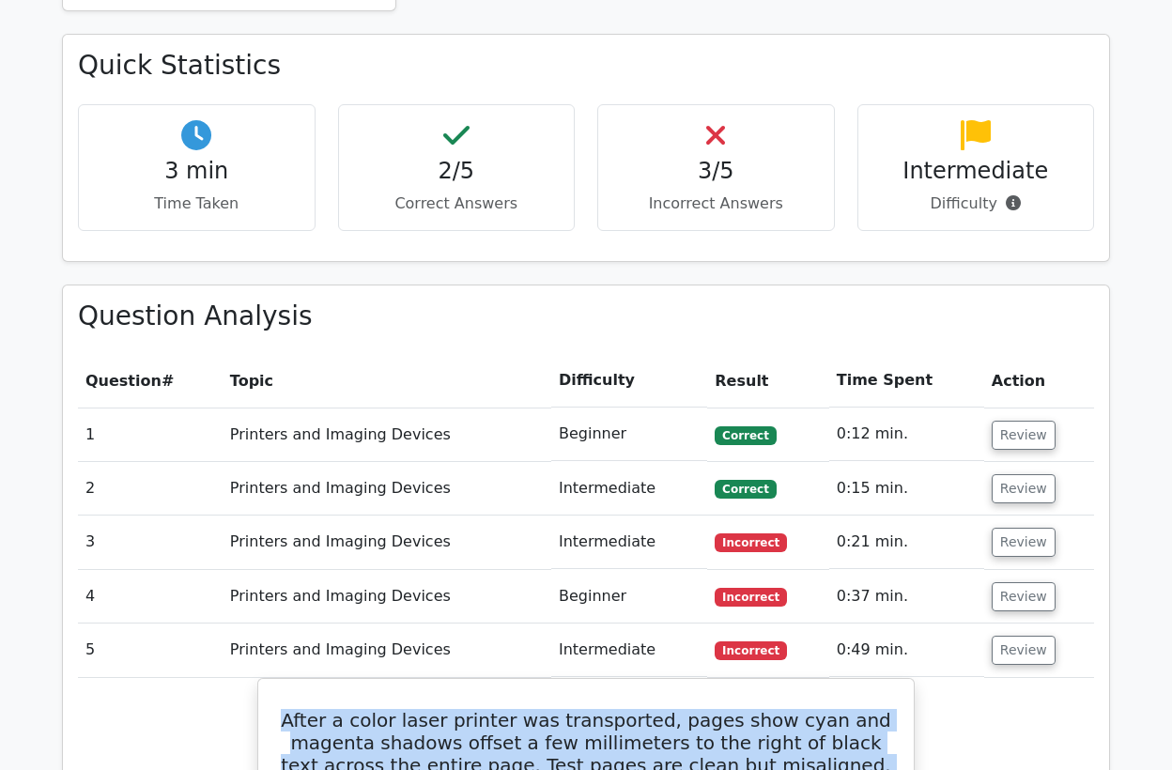
copy div "After a color laser printer was transported, pages show cyan and magenta shadow…"
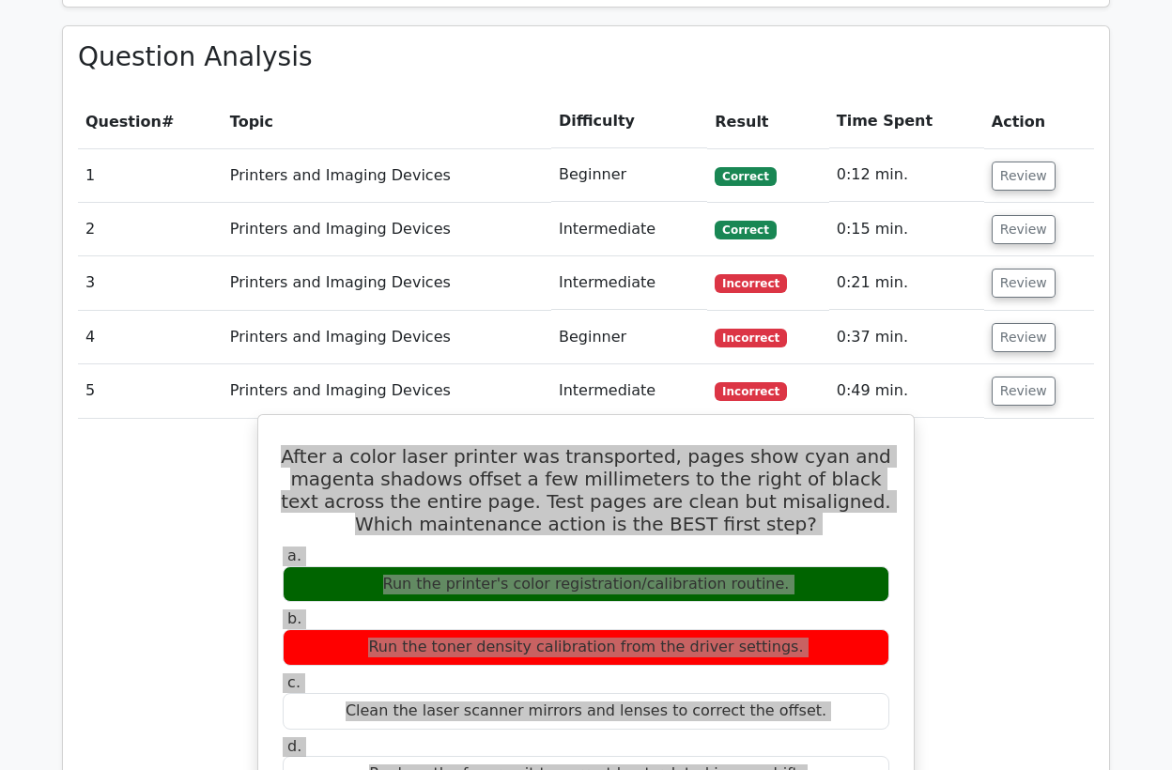
scroll to position [974, 0]
